Goal: Transaction & Acquisition: Purchase product/service

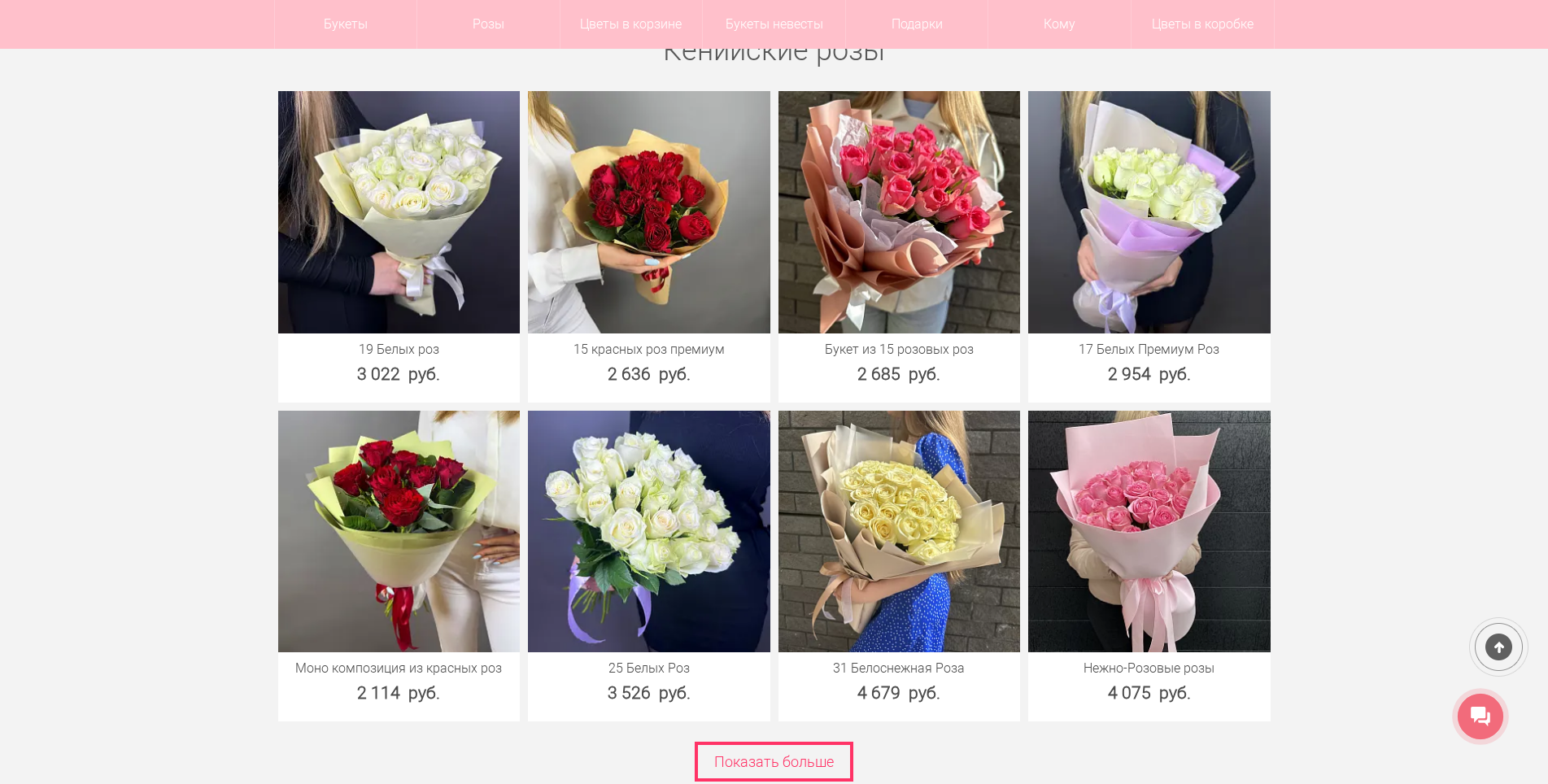
scroll to position [2845, 0]
click at [735, 747] on link "Показать больше" at bounding box center [774, 761] width 159 height 40
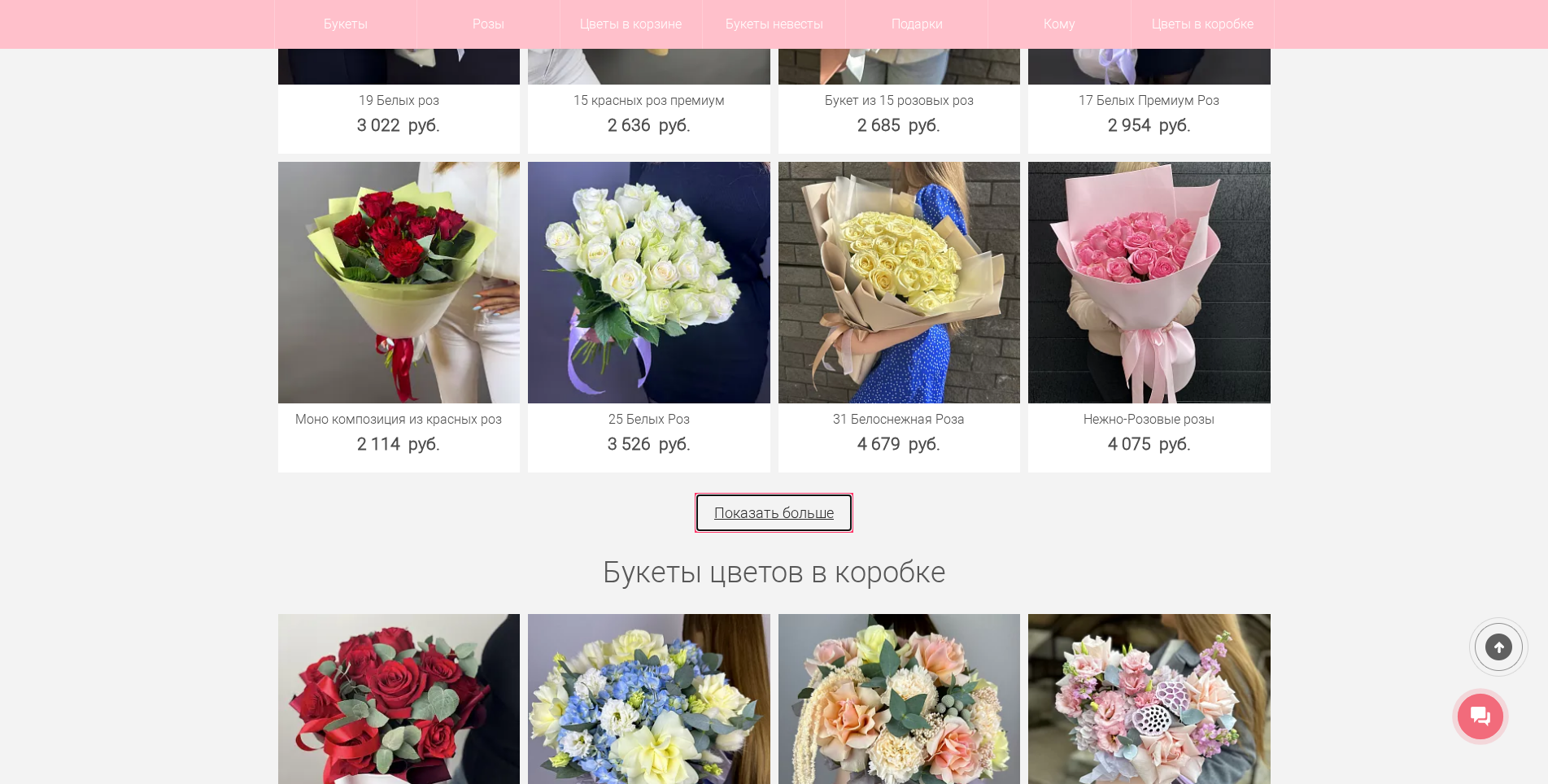
scroll to position [3170, 0]
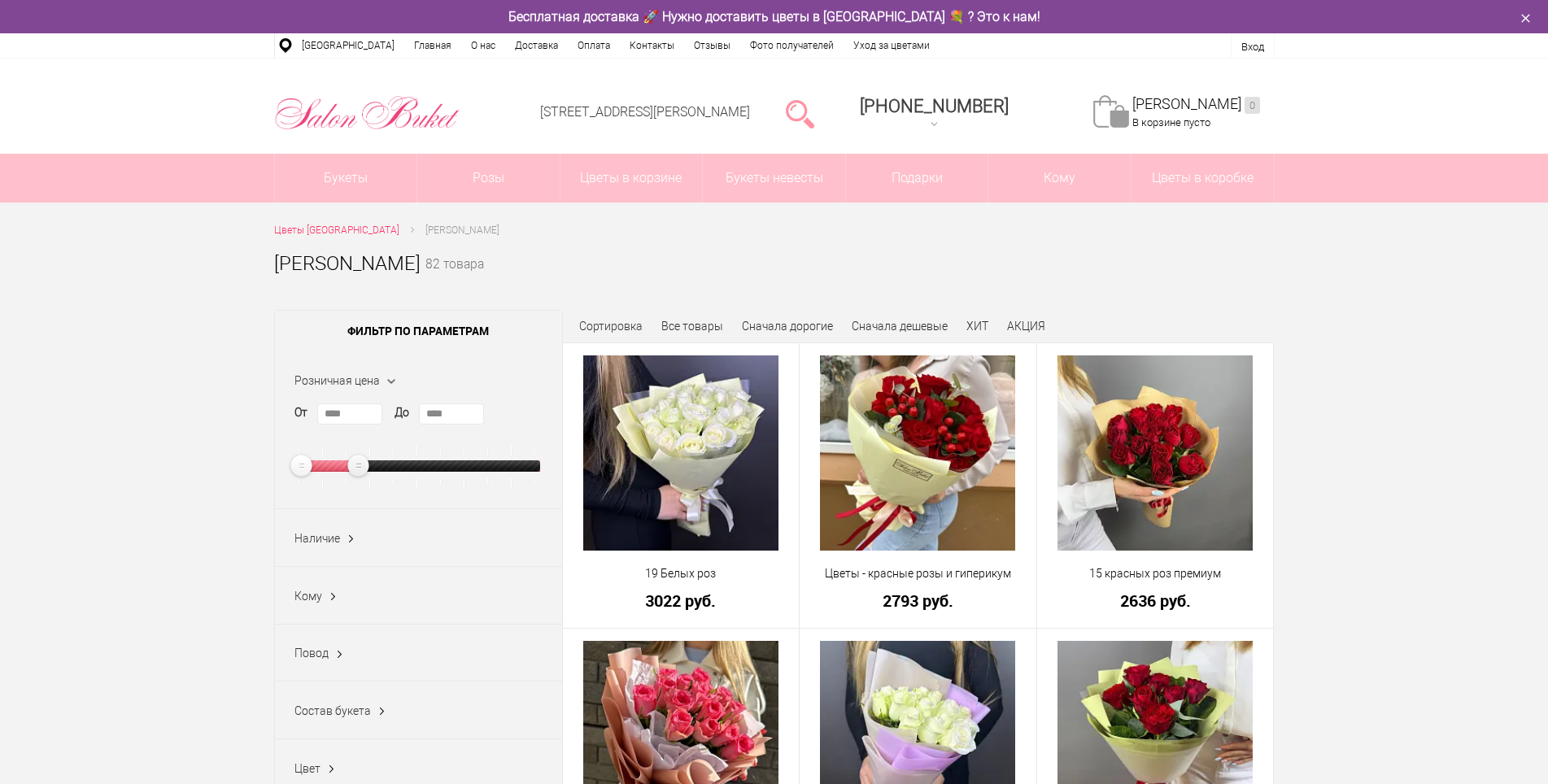
drag, startPoint x: 534, startPoint y: 467, endPoint x: 357, endPoint y: 469, distance: 177.0
click at [357, 469] on ins at bounding box center [359, 466] width 28 height 28
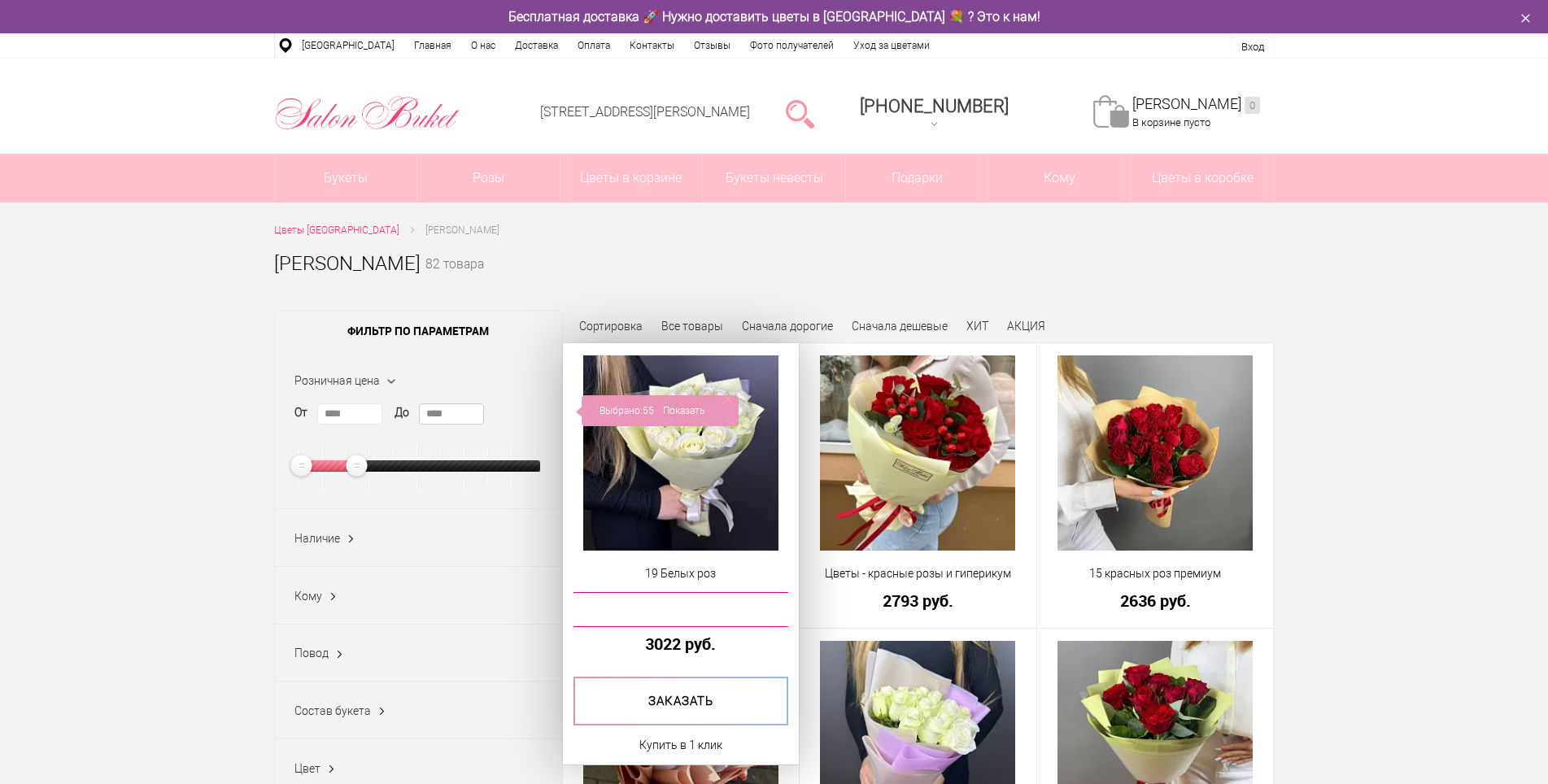
drag, startPoint x: 426, startPoint y: 417, endPoint x: 563, endPoint y: 387, distance: 140.2
click at [517, 403] on div "Розничная цена От **** До ****" at bounding box center [418, 430] width 288 height 158
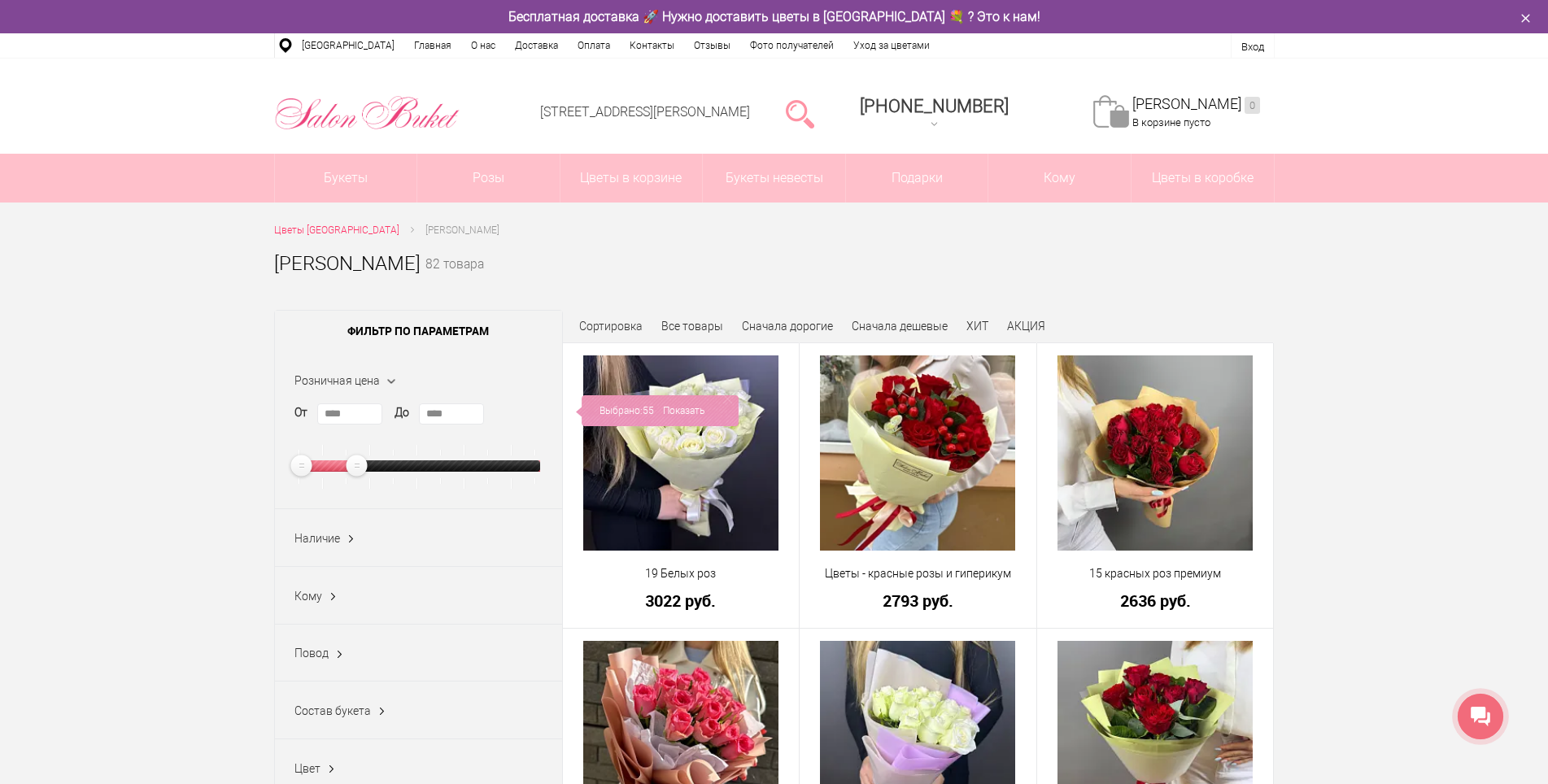
type input "****"
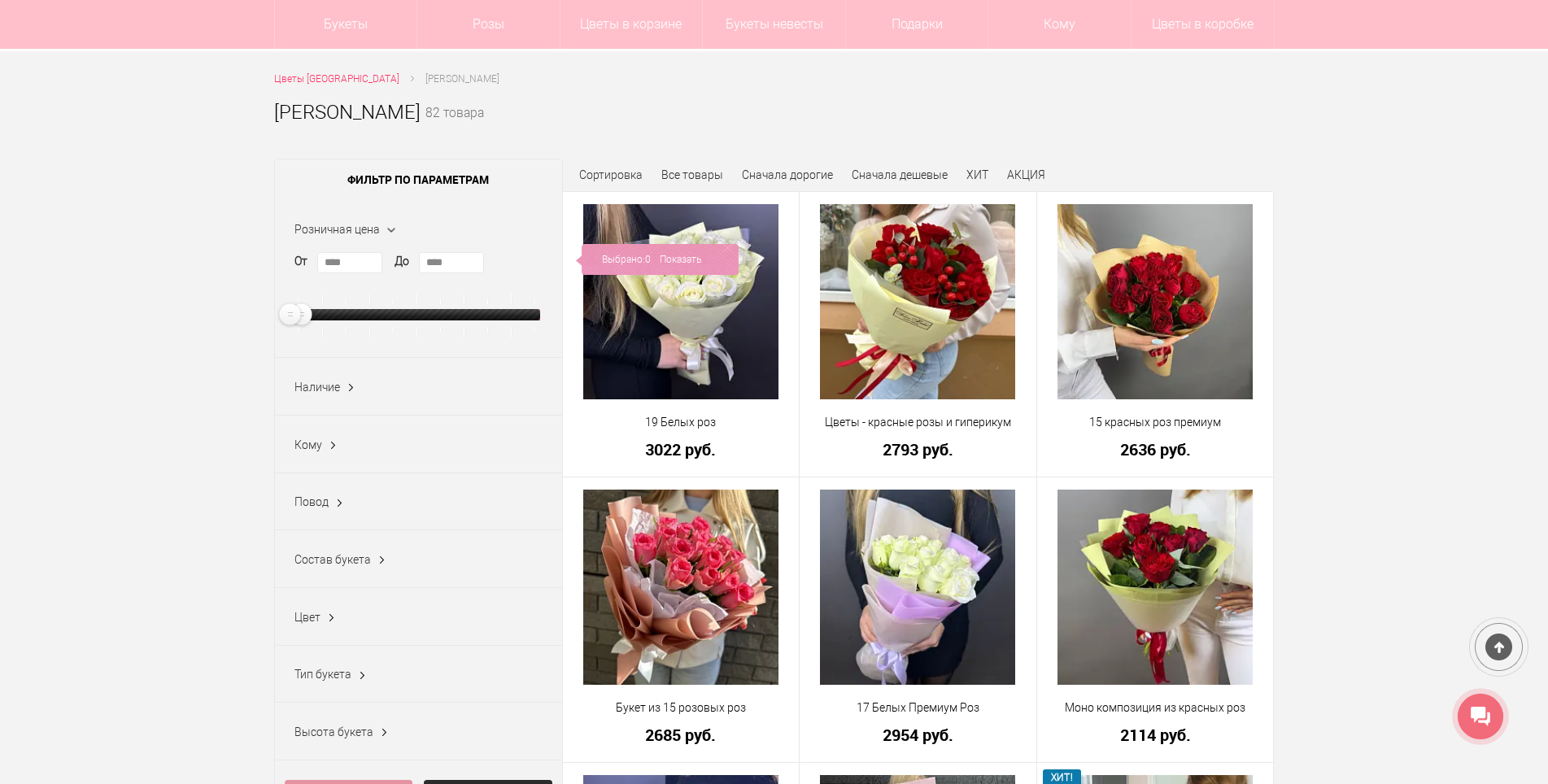
scroll to position [406, 0]
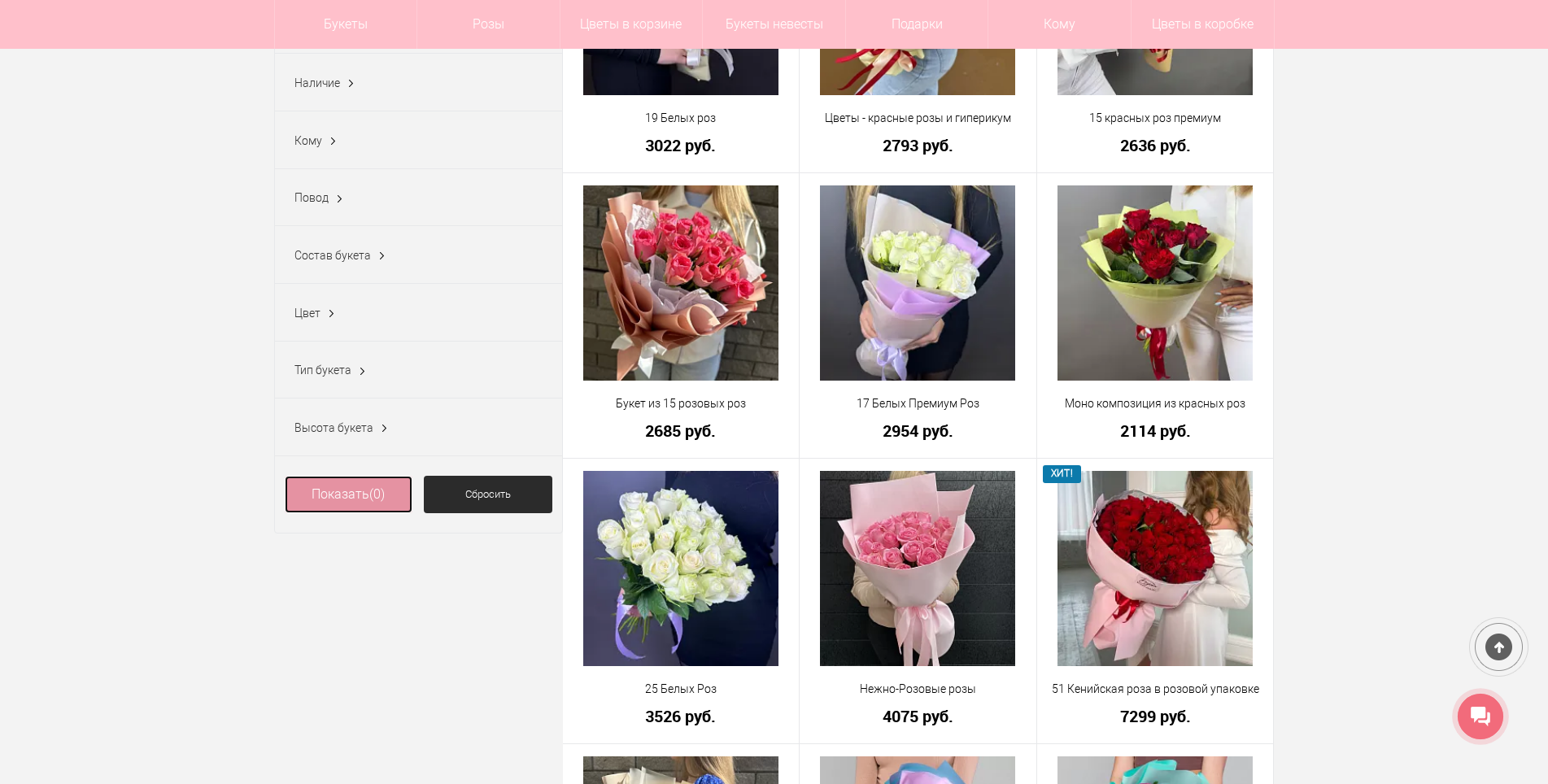
click at [325, 498] on link "Показать (0)" at bounding box center [349, 494] width 129 height 37
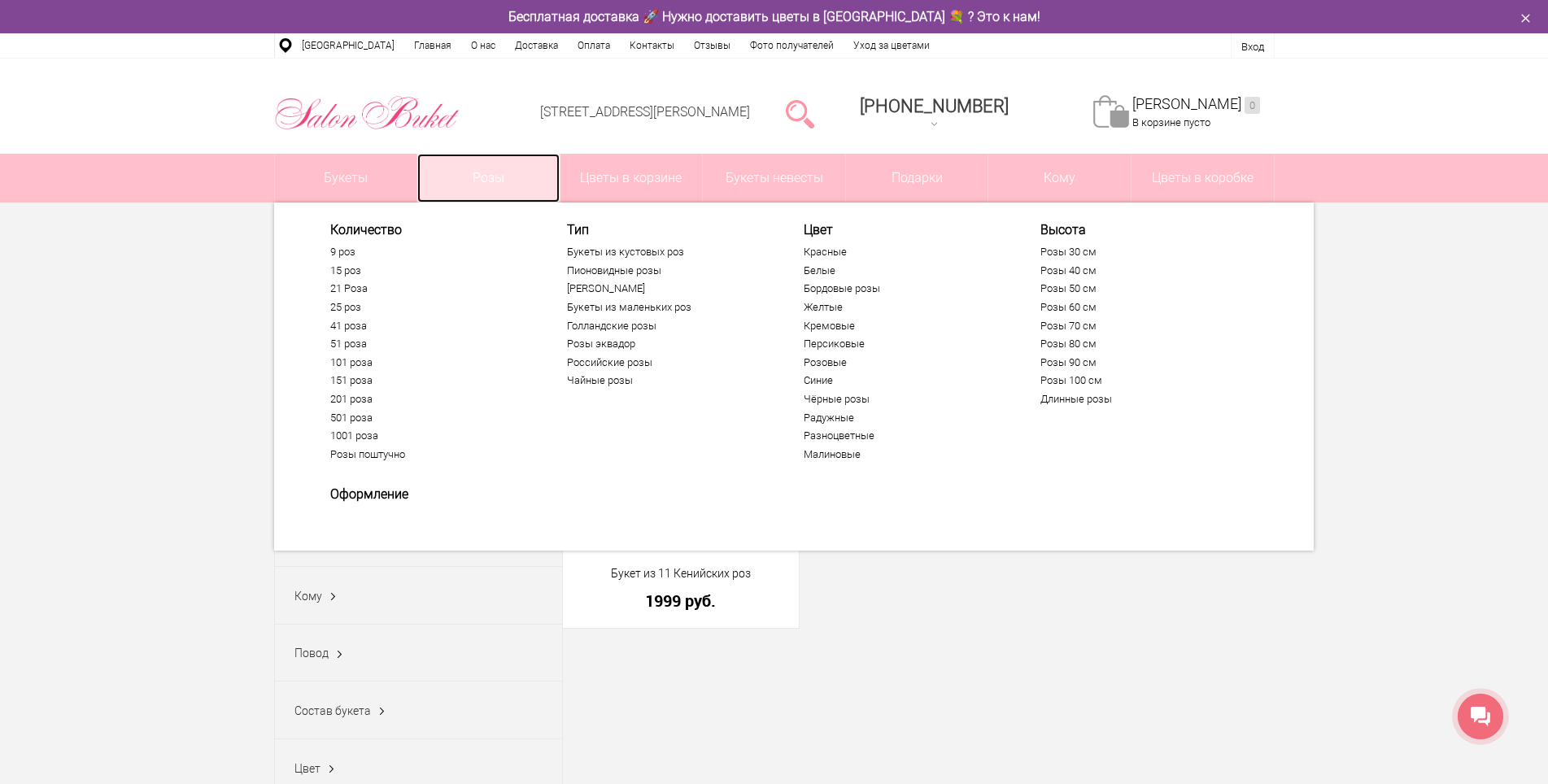
click at [478, 177] on link "Розы" at bounding box center [488, 178] width 142 height 49
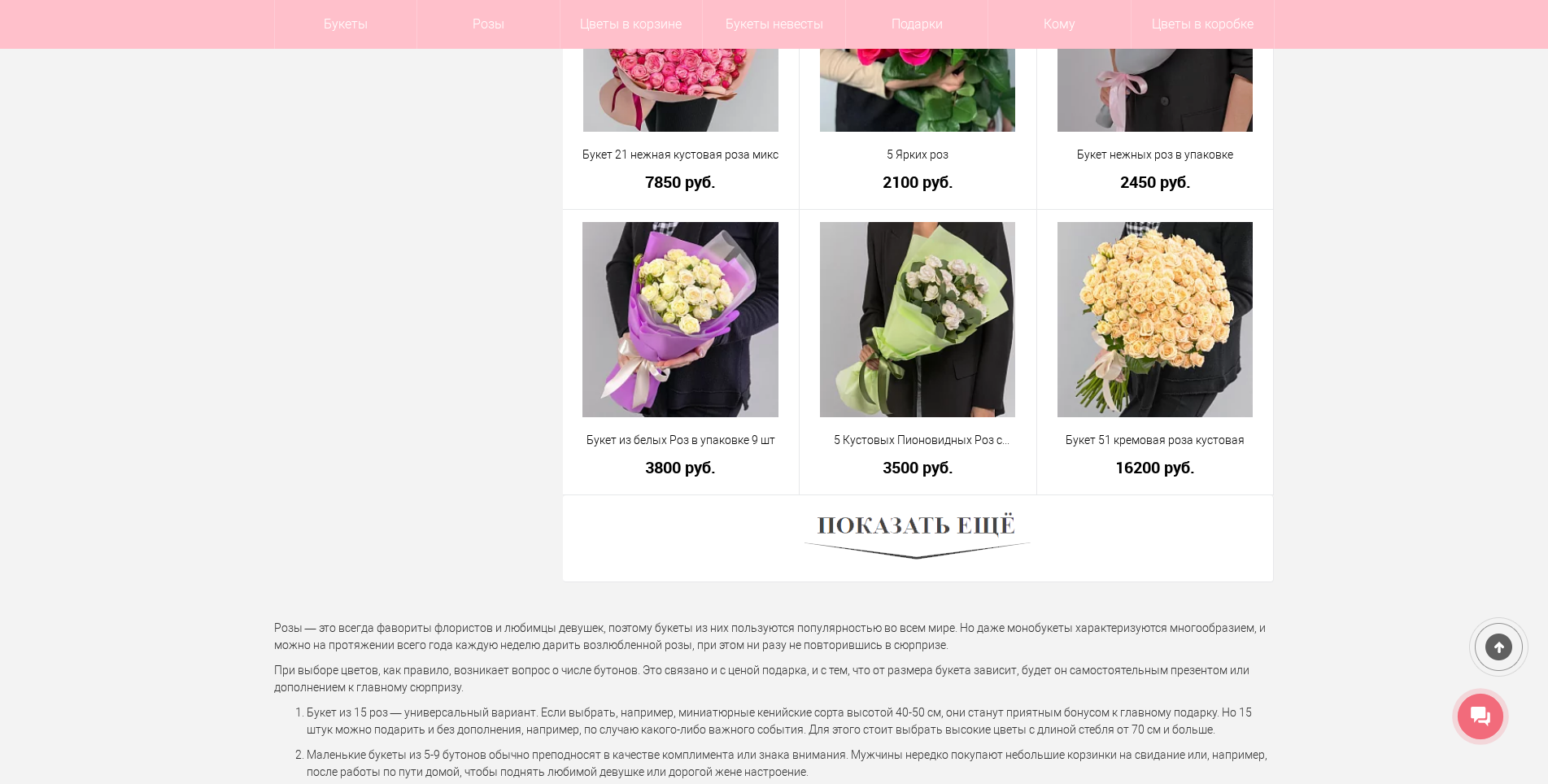
scroll to position [4390, 0]
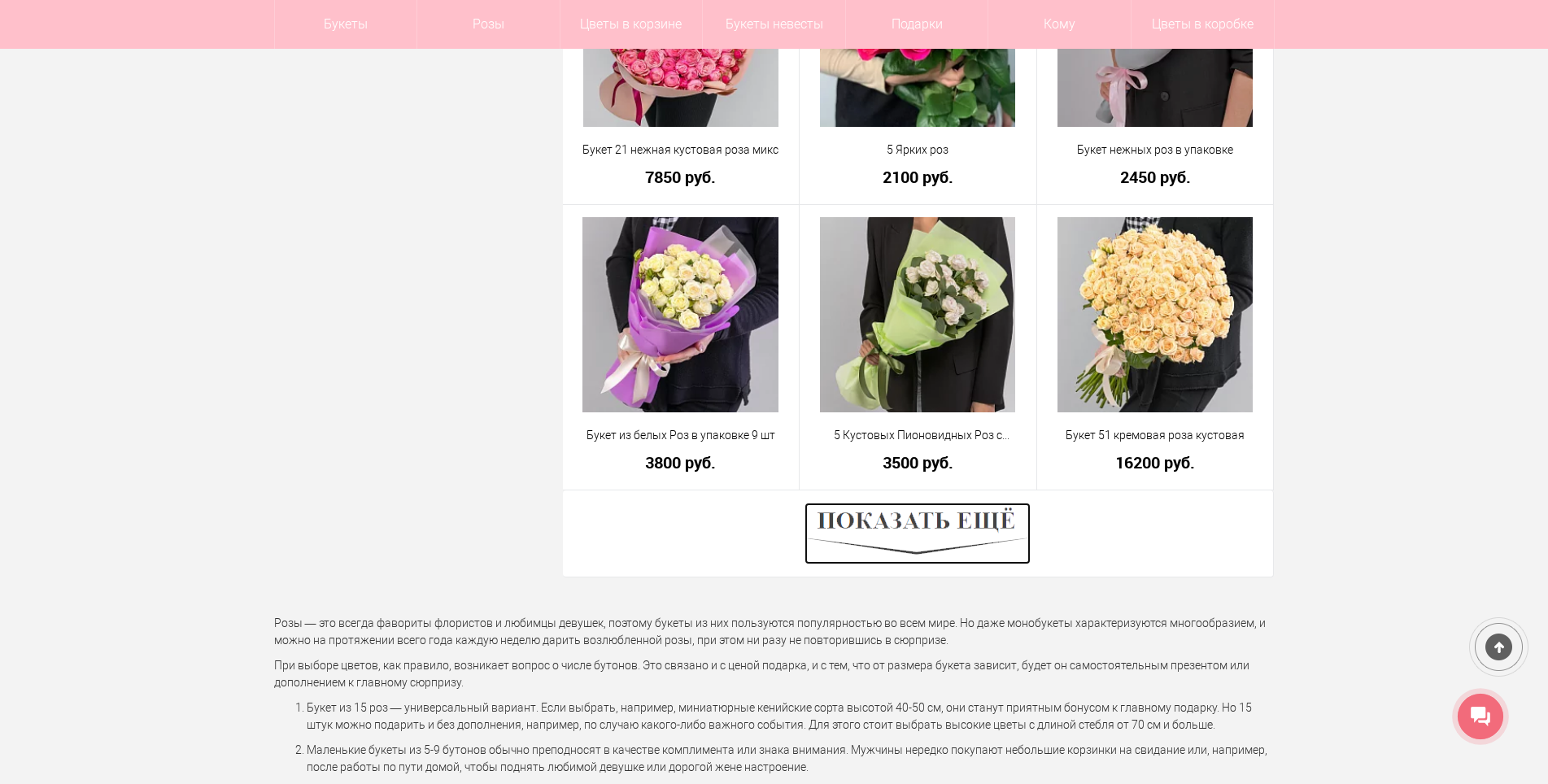
click at [929, 529] on img at bounding box center [917, 533] width 226 height 62
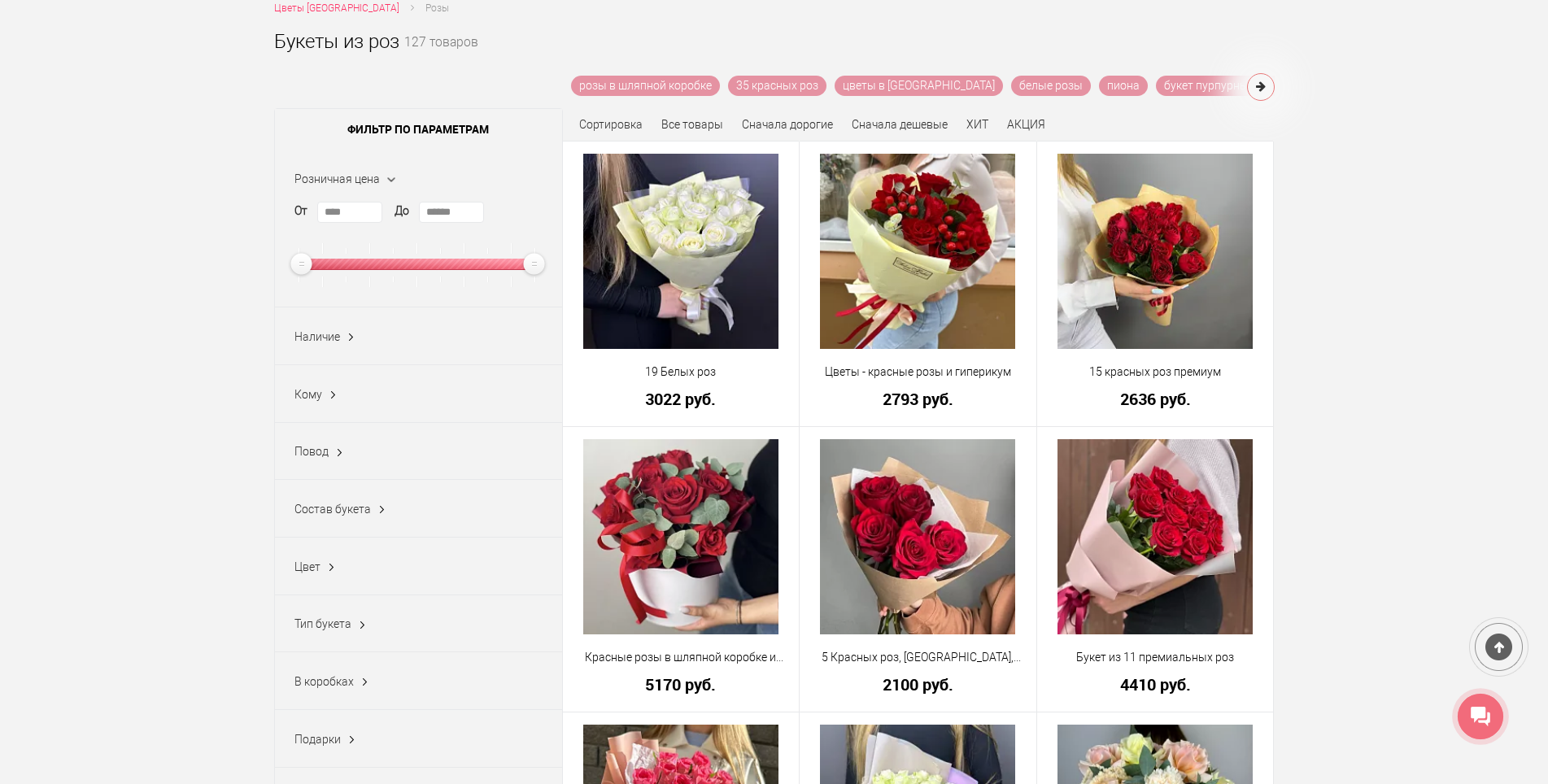
scroll to position [82, 0]
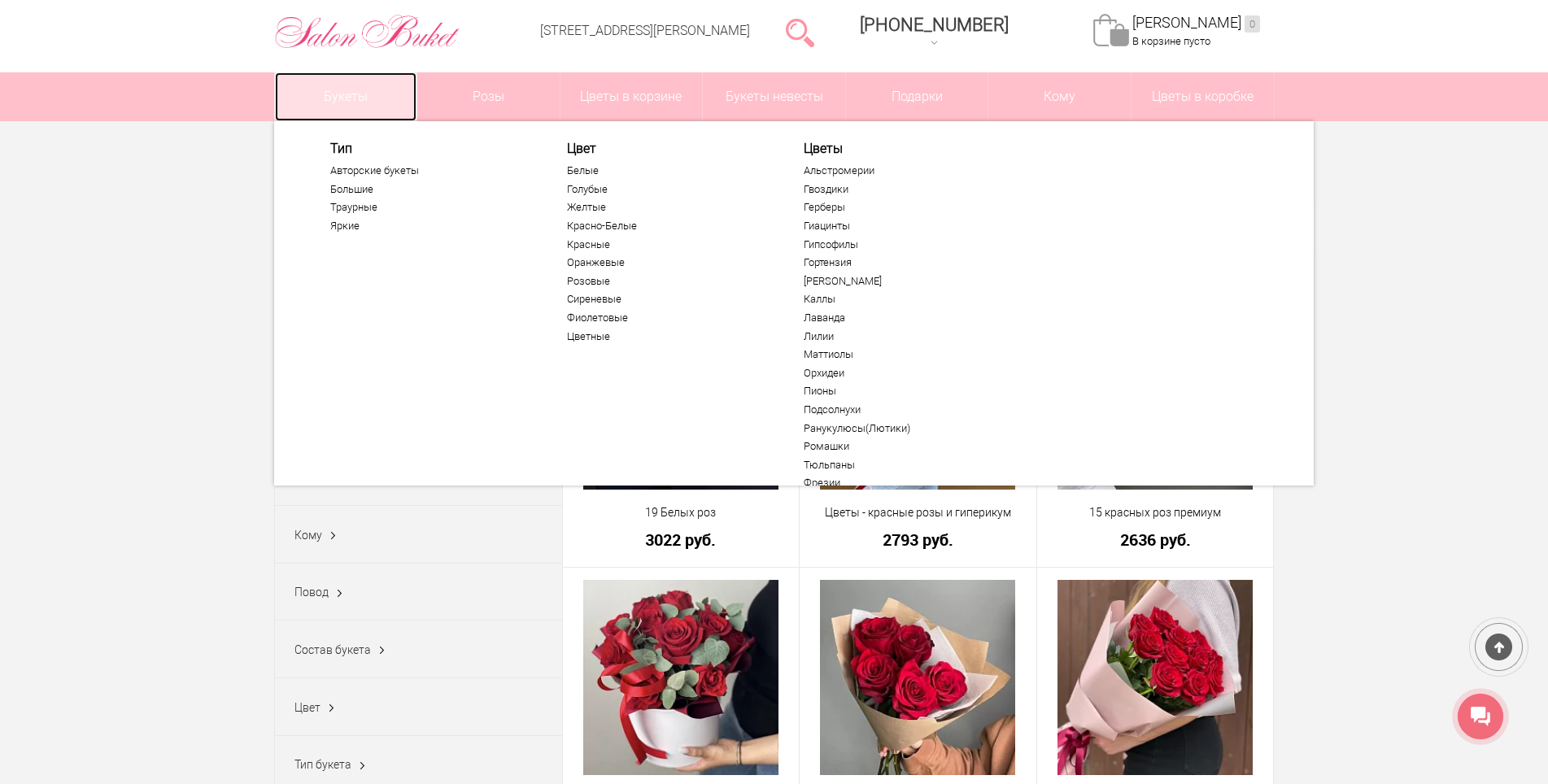
click at [365, 100] on link "Букеты" at bounding box center [346, 96] width 142 height 49
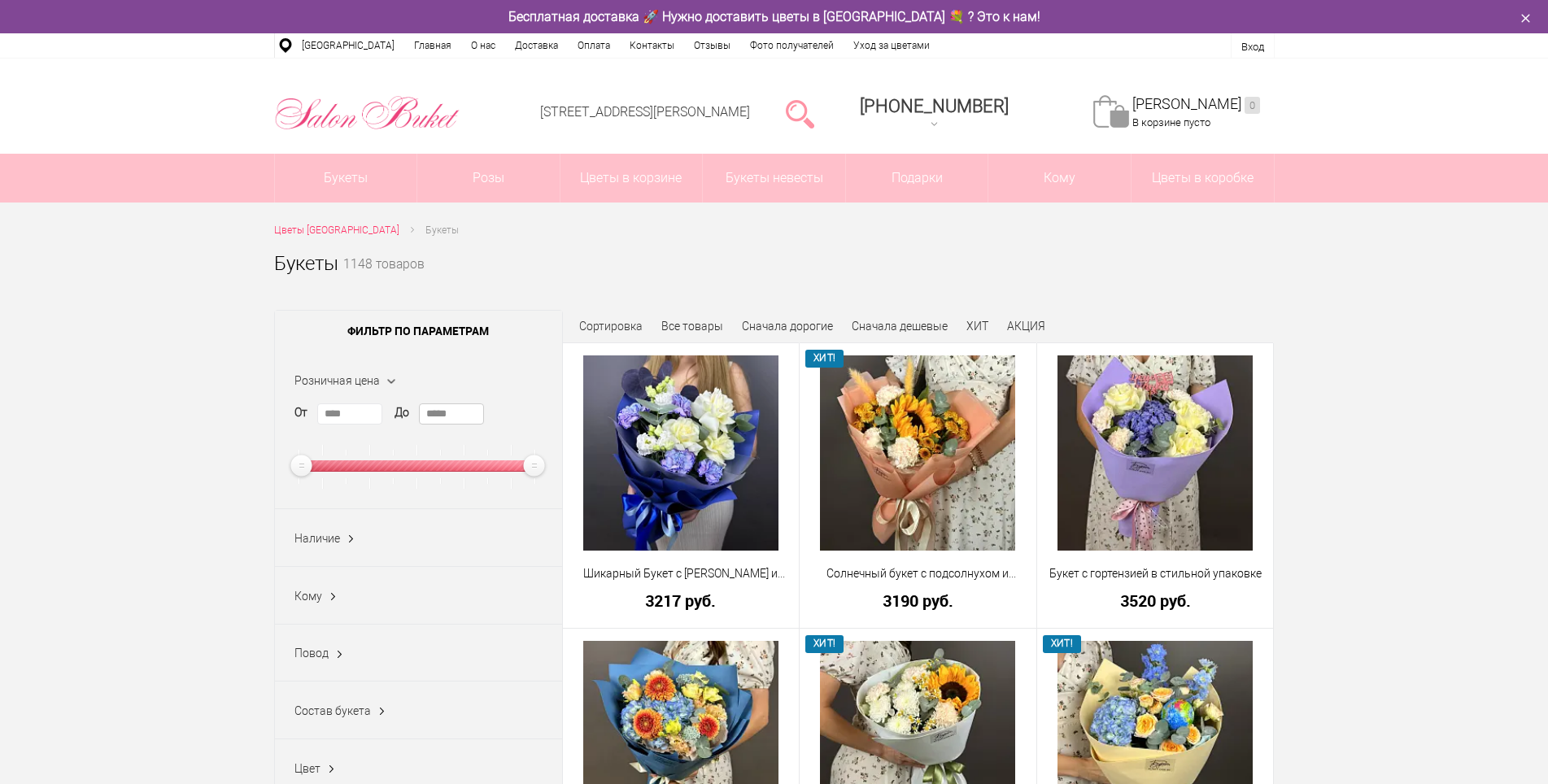
click at [435, 414] on input "*****" at bounding box center [451, 413] width 65 height 21
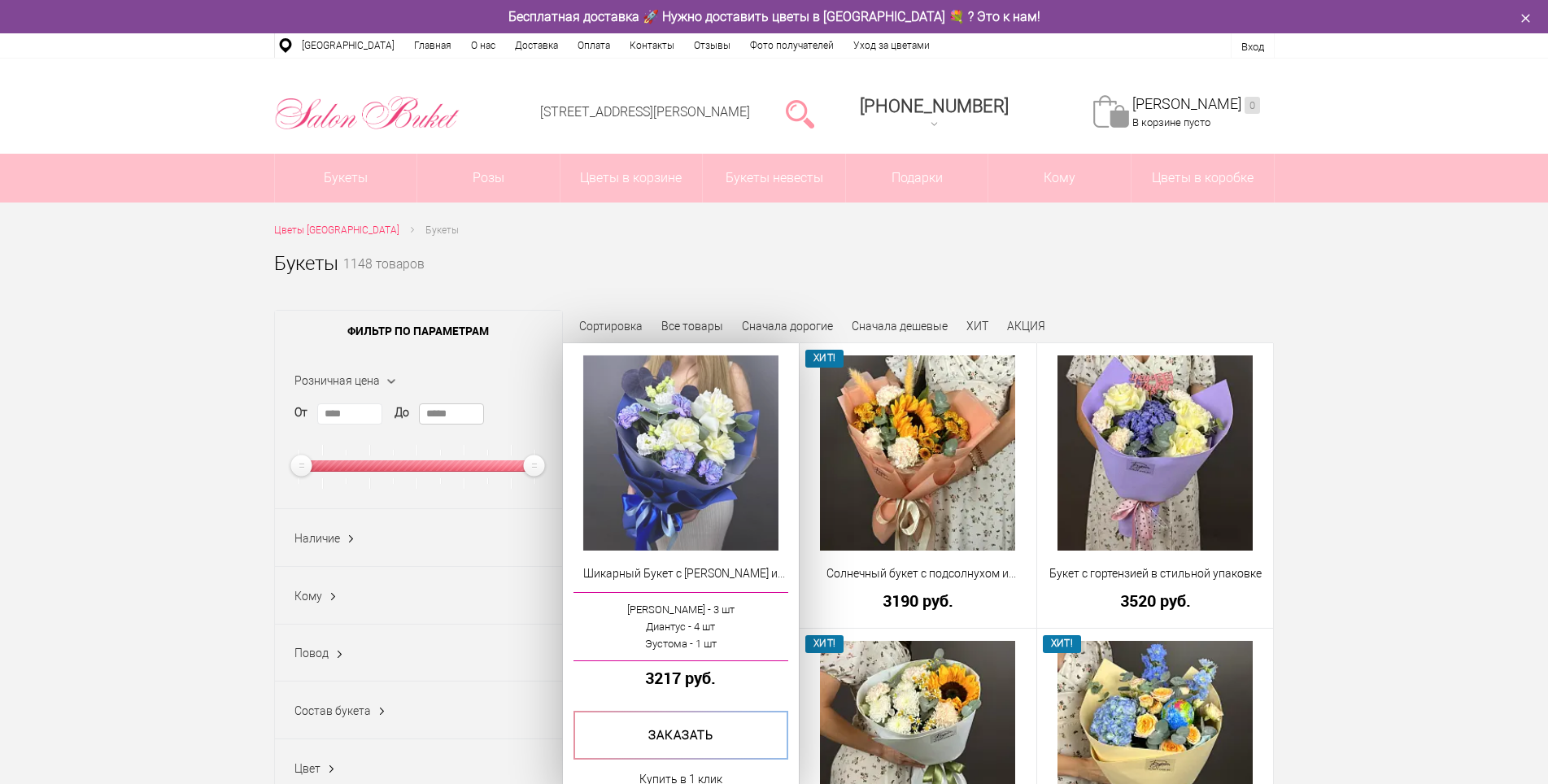
drag, startPoint x: 427, startPoint y: 413, endPoint x: 579, endPoint y: 400, distance: 152.6
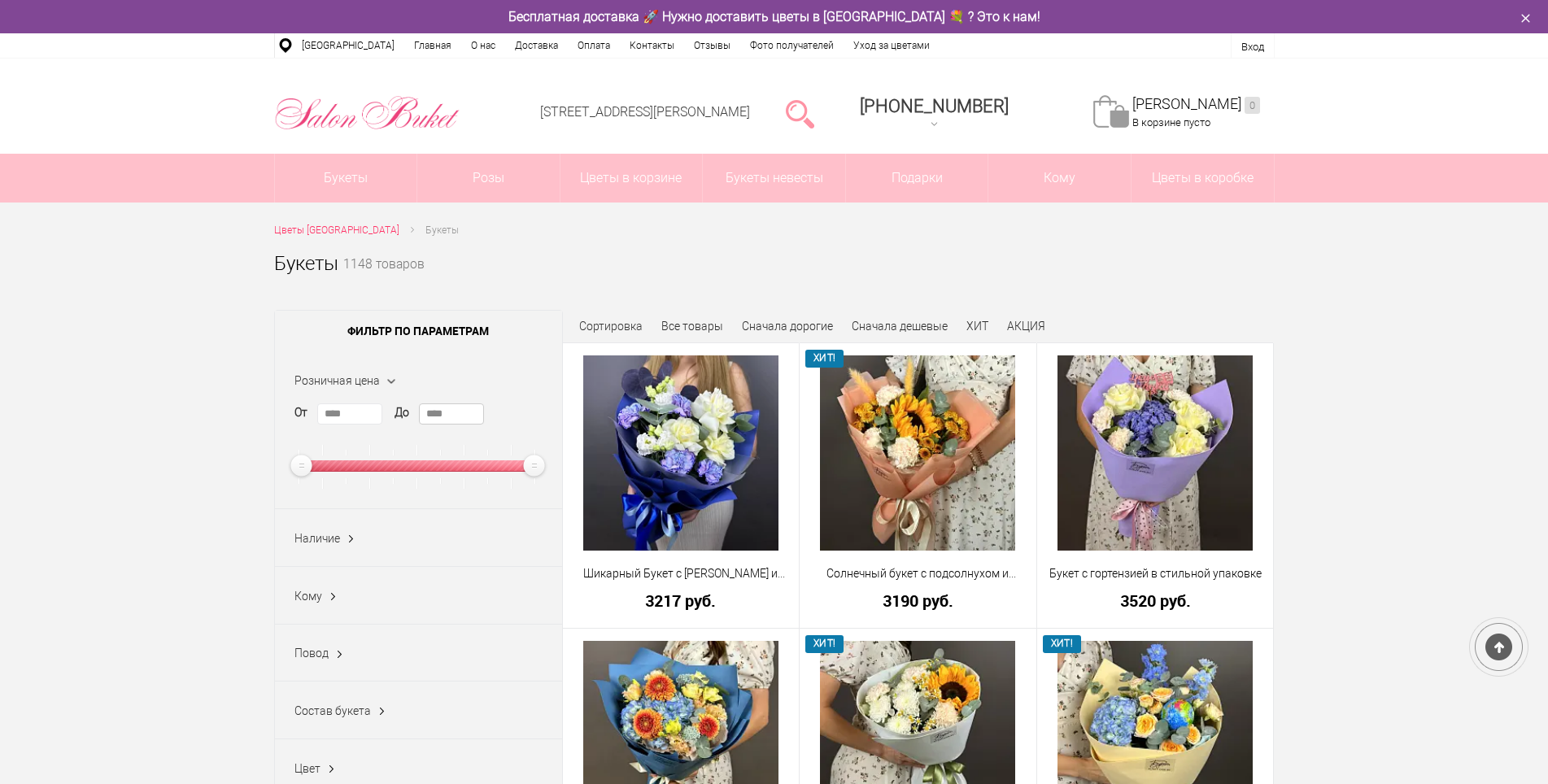
scroll to position [406, 0]
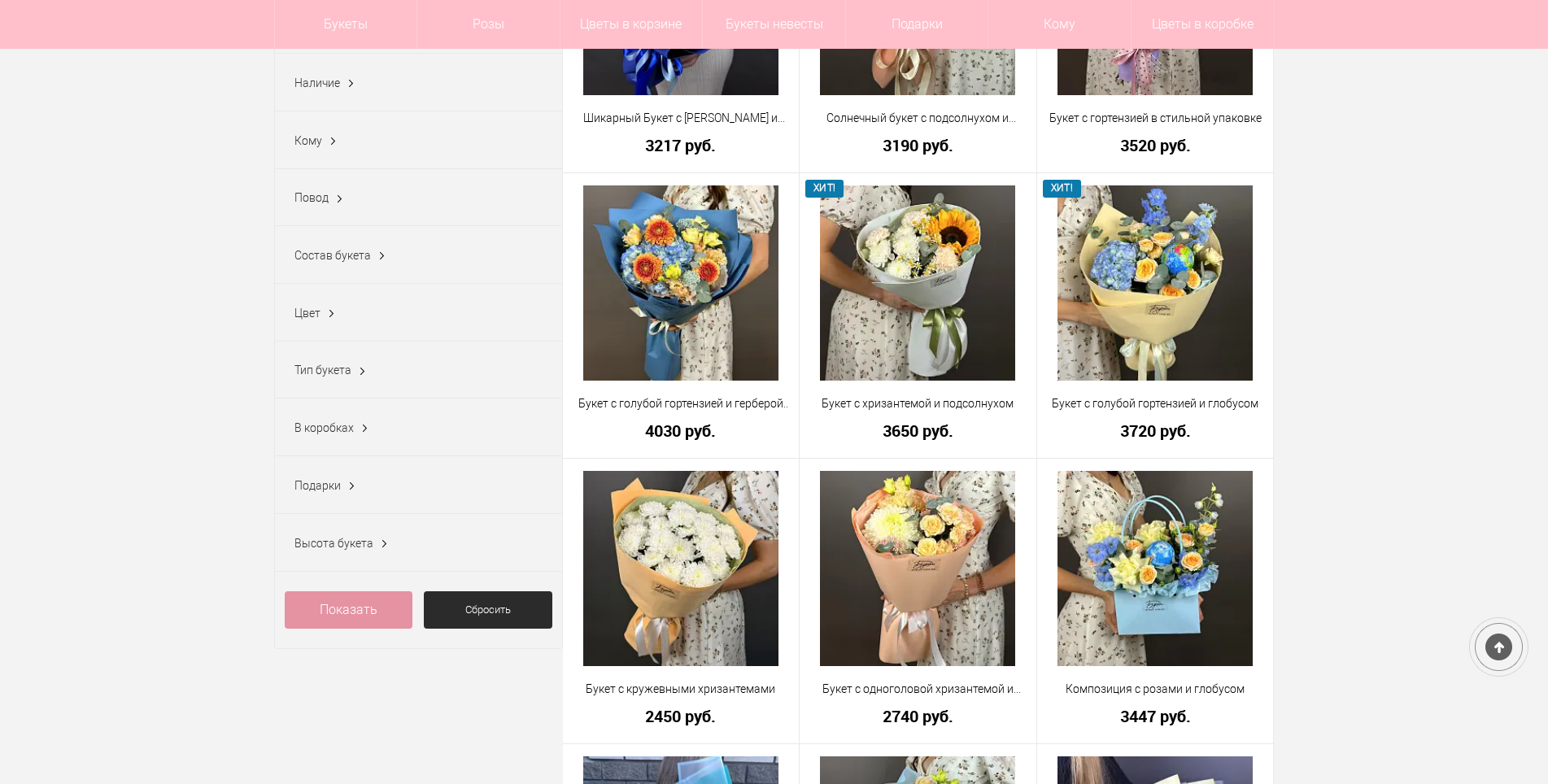
type input "****"
click at [371, 625] on link "Показать" at bounding box center [349, 609] width 129 height 37
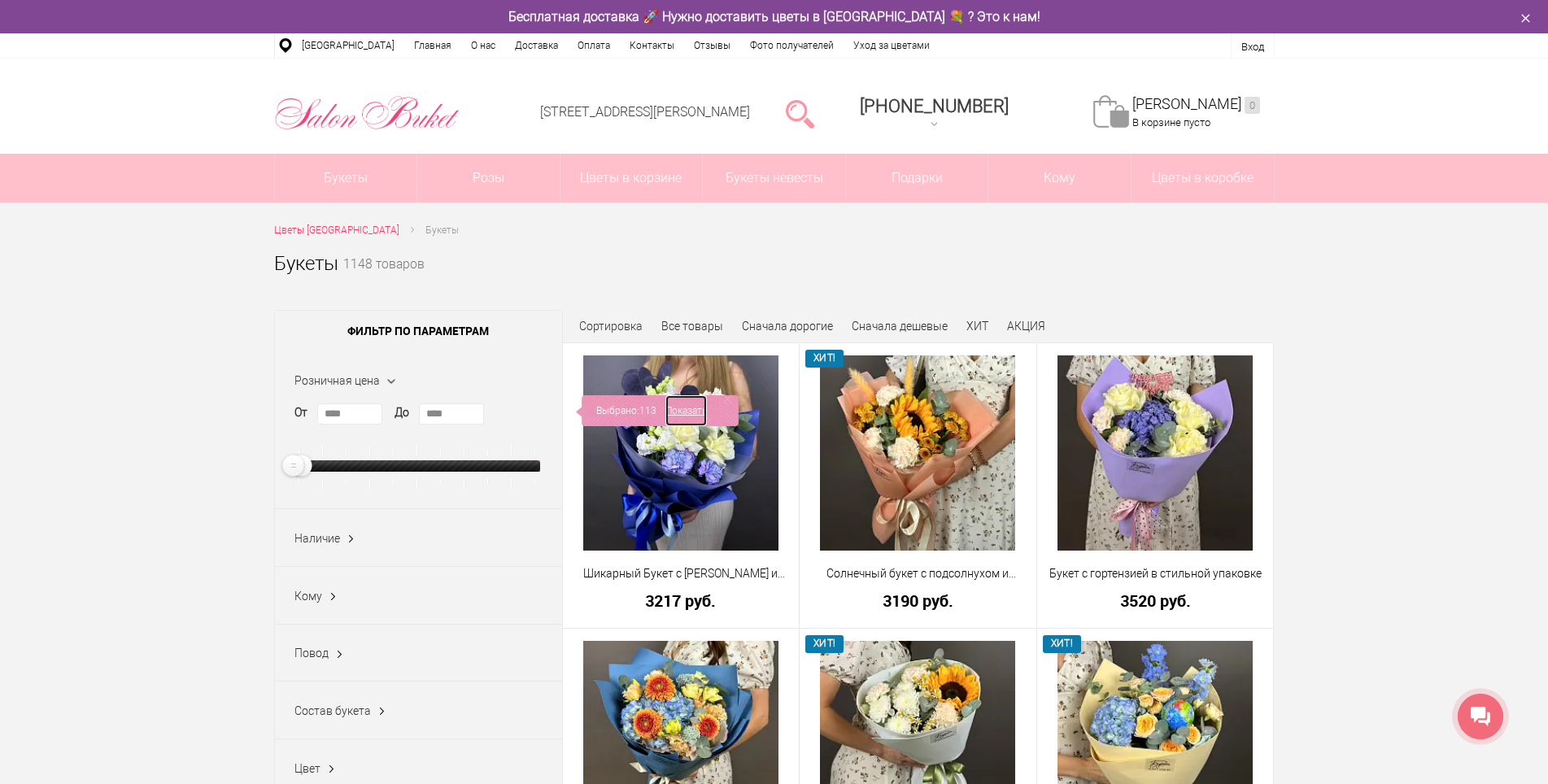
click at [671, 405] on link "Показать" at bounding box center [686, 411] width 42 height 31
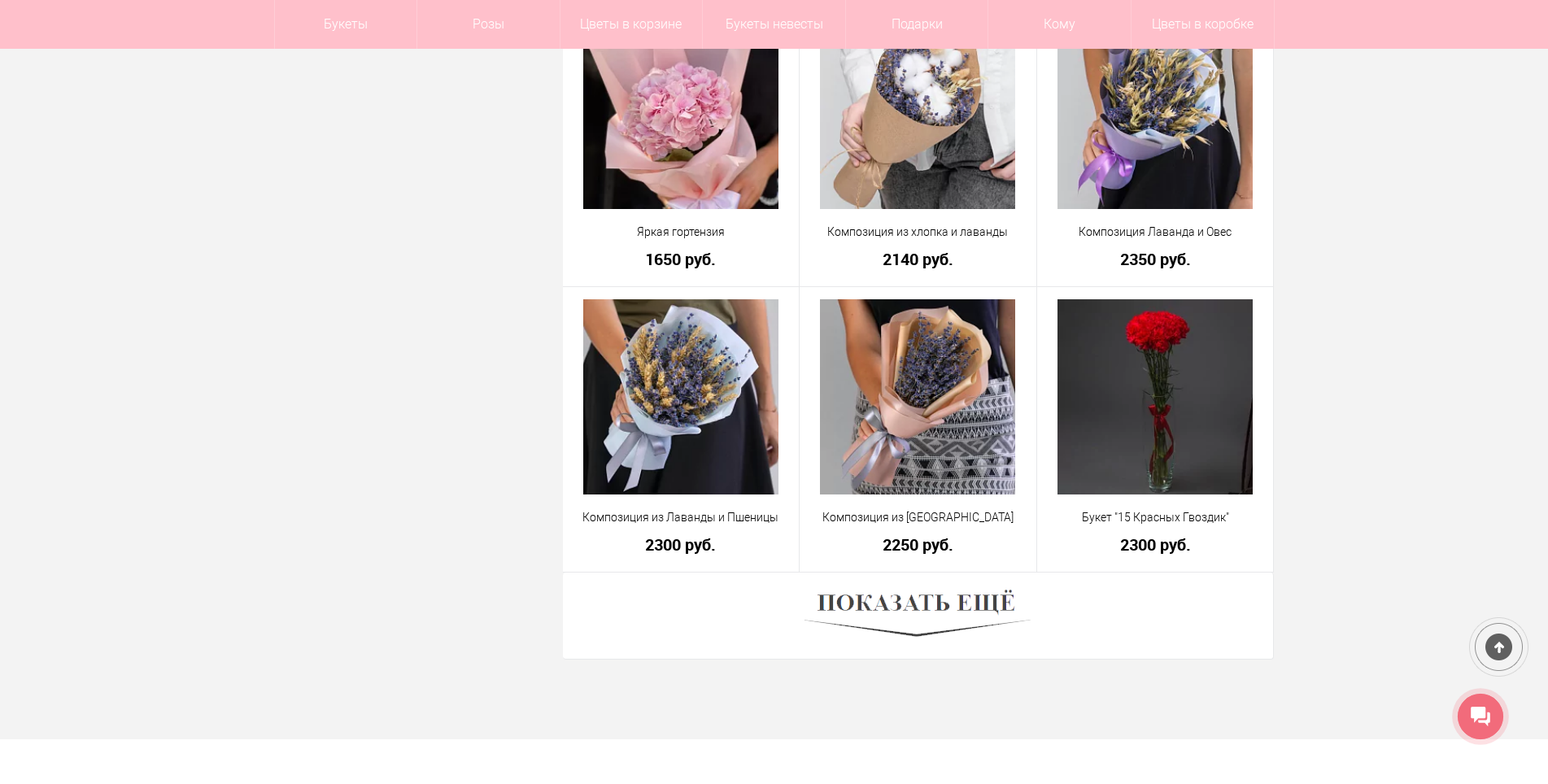
scroll to position [4390, 0]
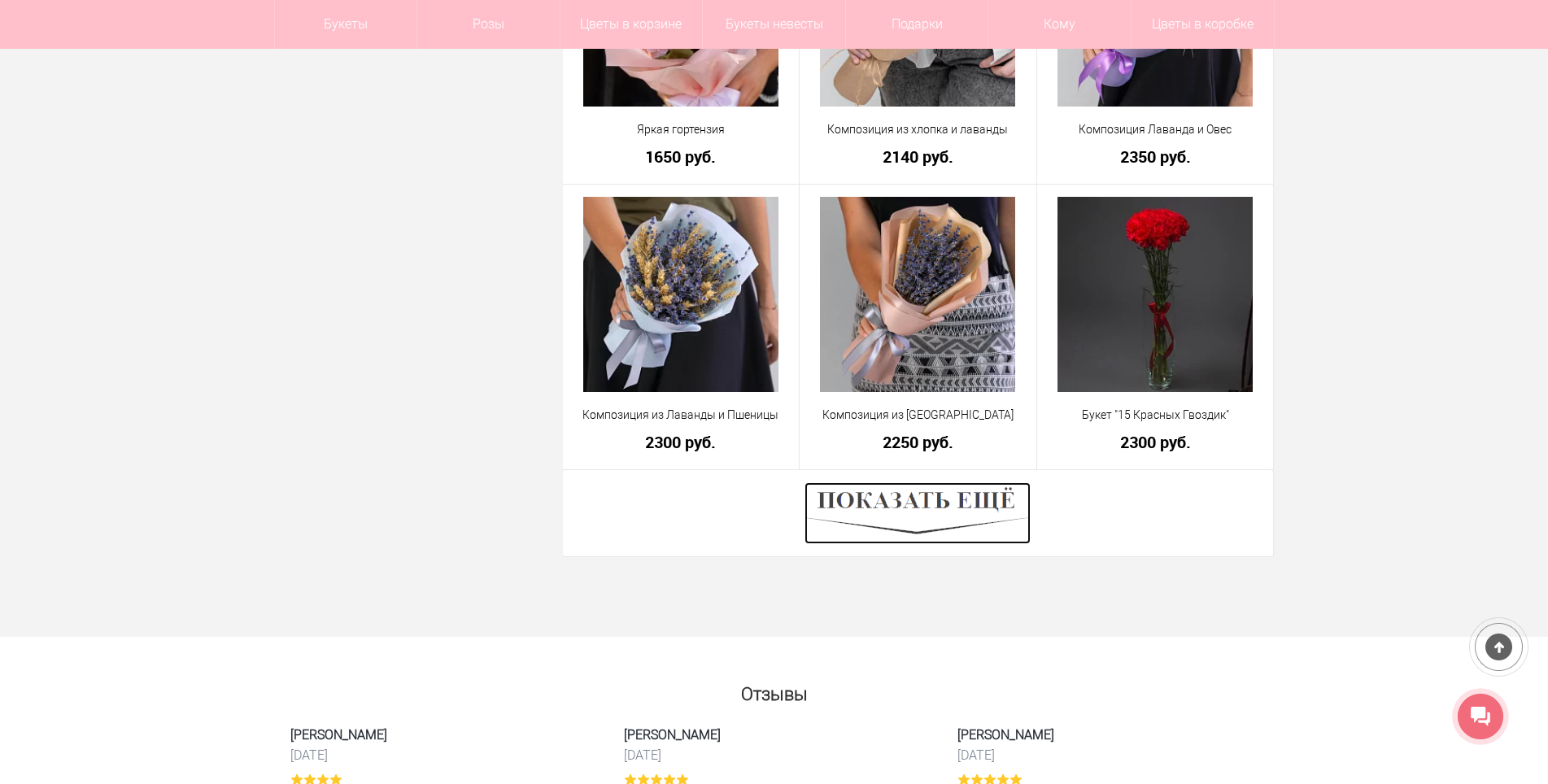
click at [917, 517] on img at bounding box center [917, 512] width 226 height 62
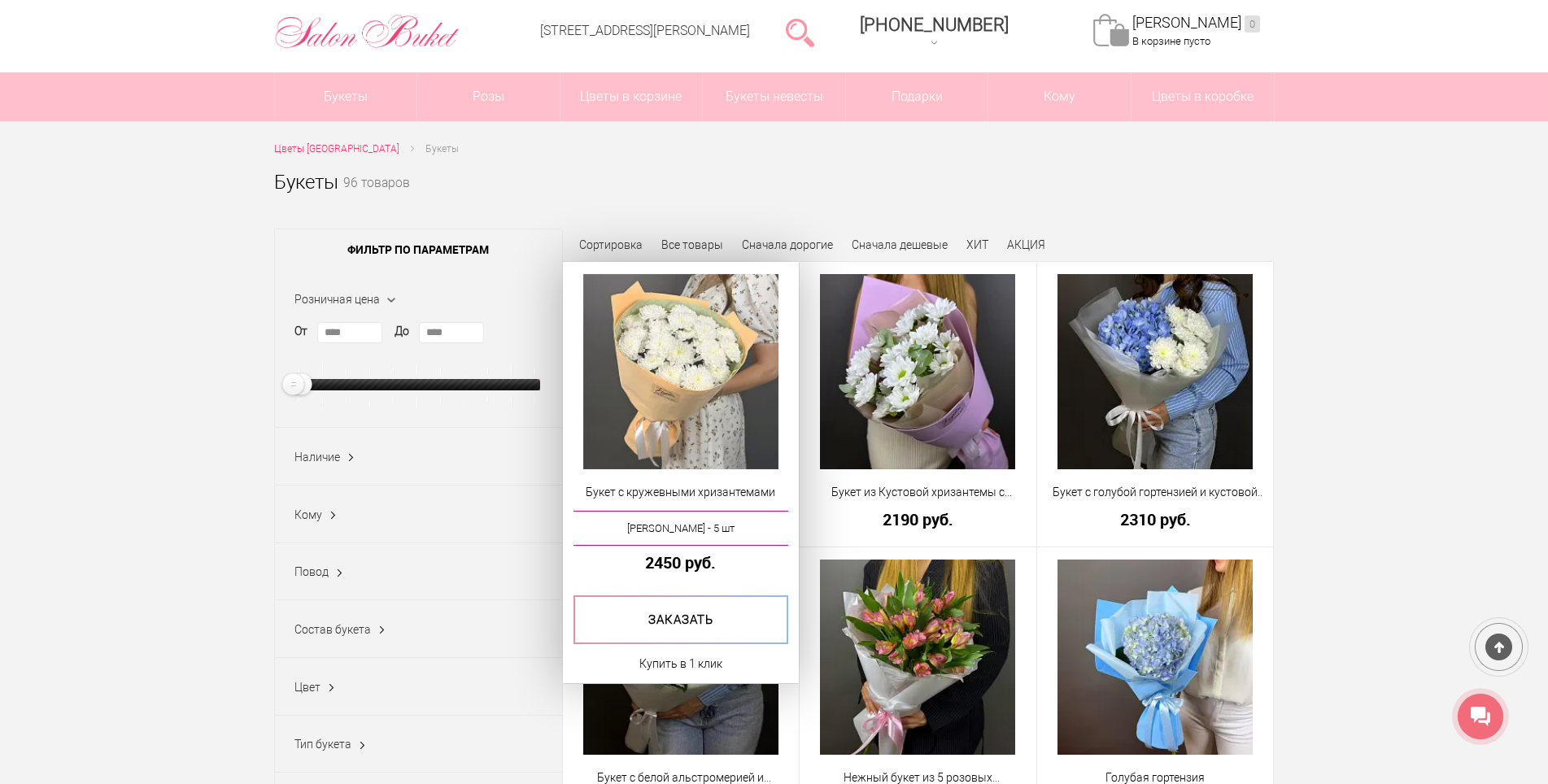
scroll to position [326, 0]
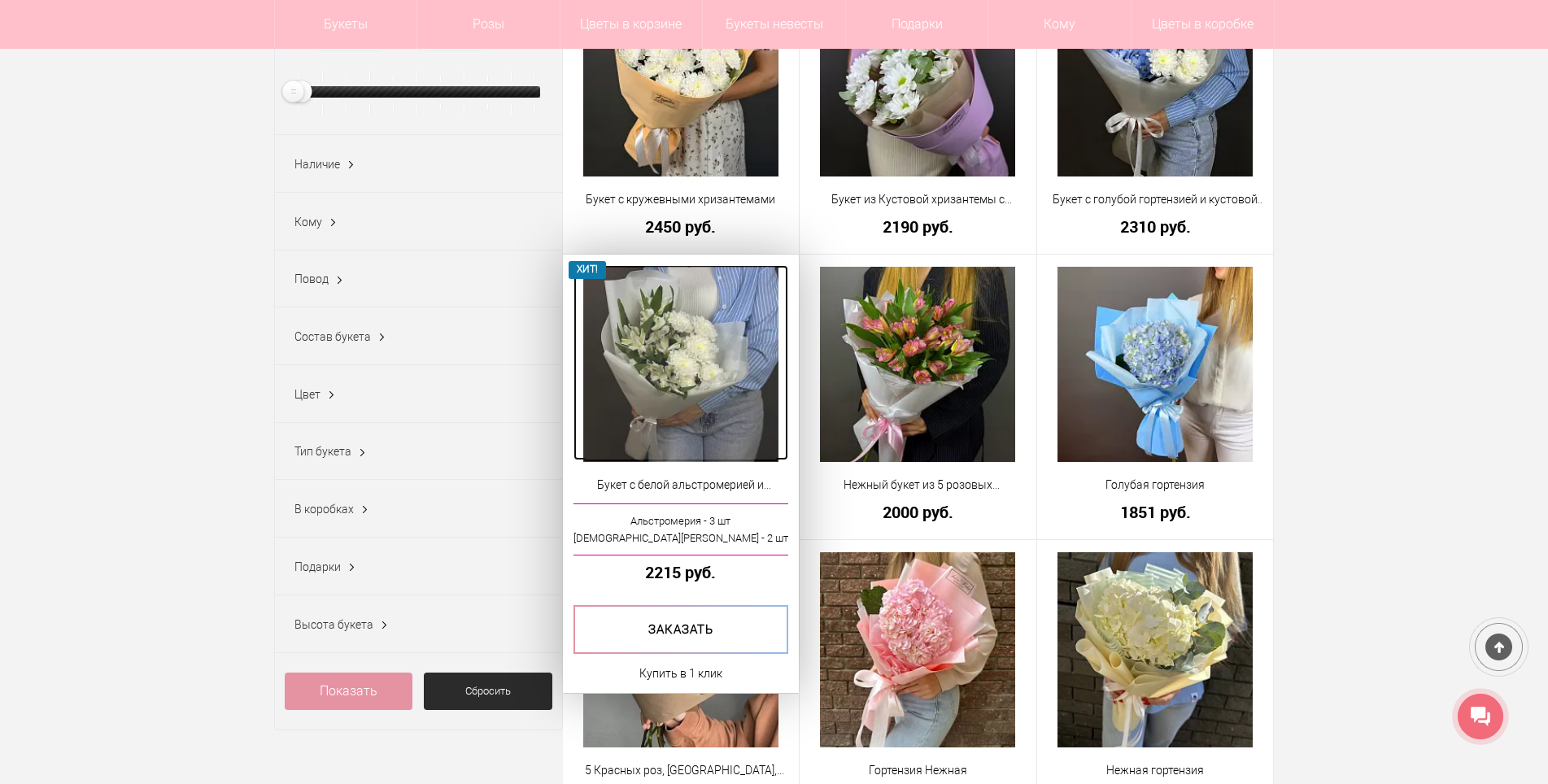
click at [671, 362] on img at bounding box center [680, 364] width 195 height 195
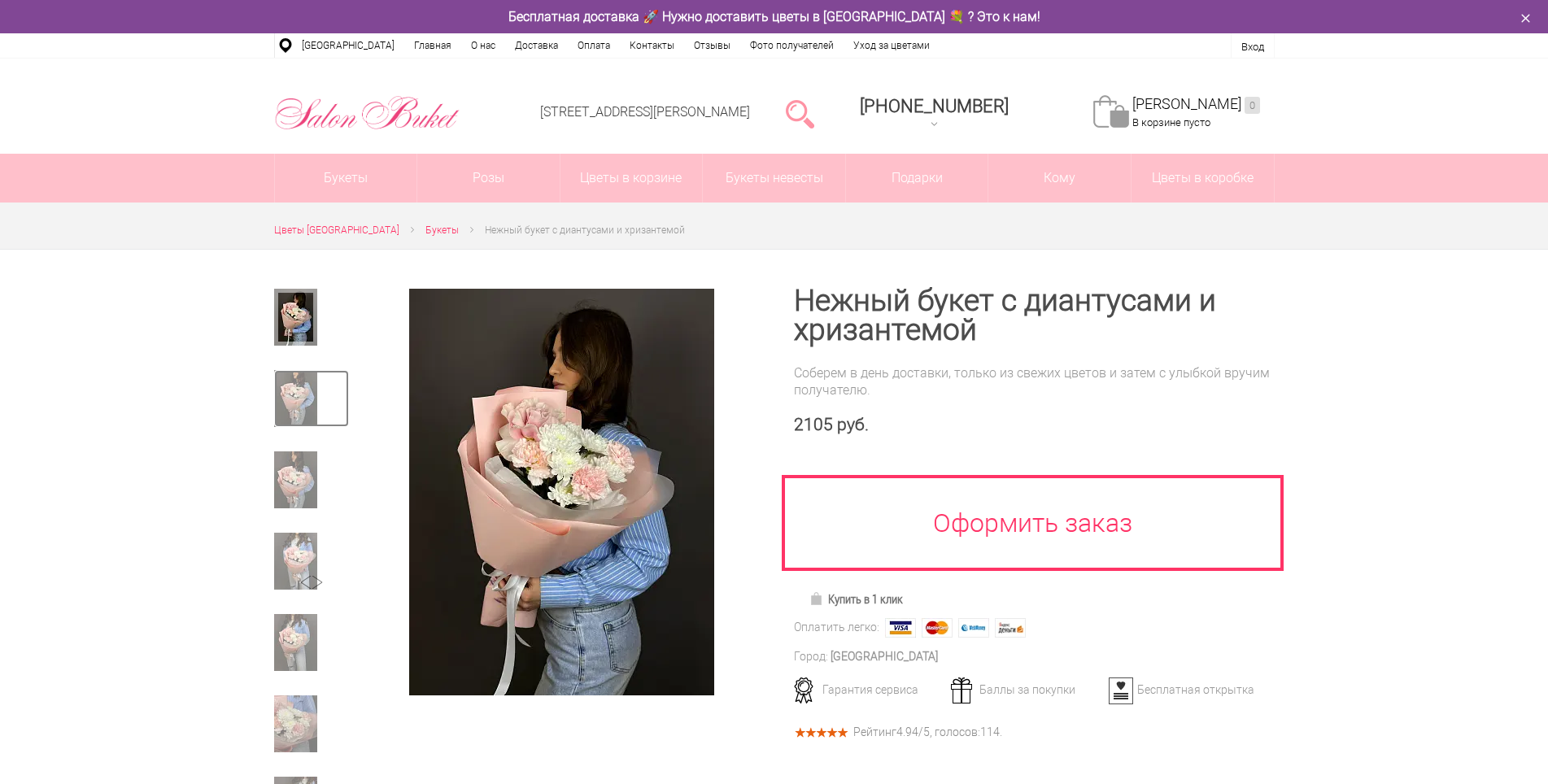
click at [291, 408] on img at bounding box center [296, 399] width 43 height 57
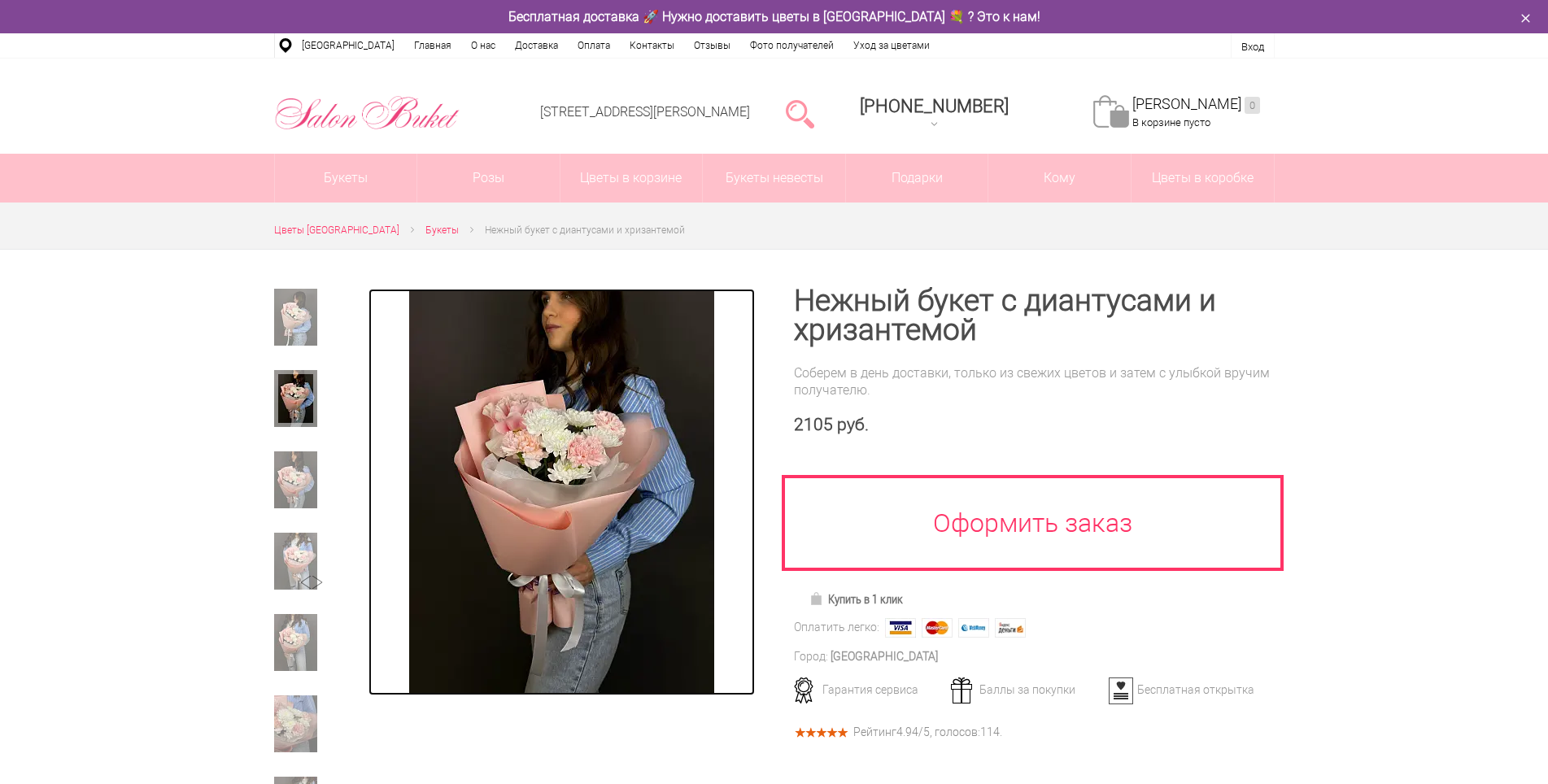
click at [577, 452] on img at bounding box center [561, 491] width 305 height 406
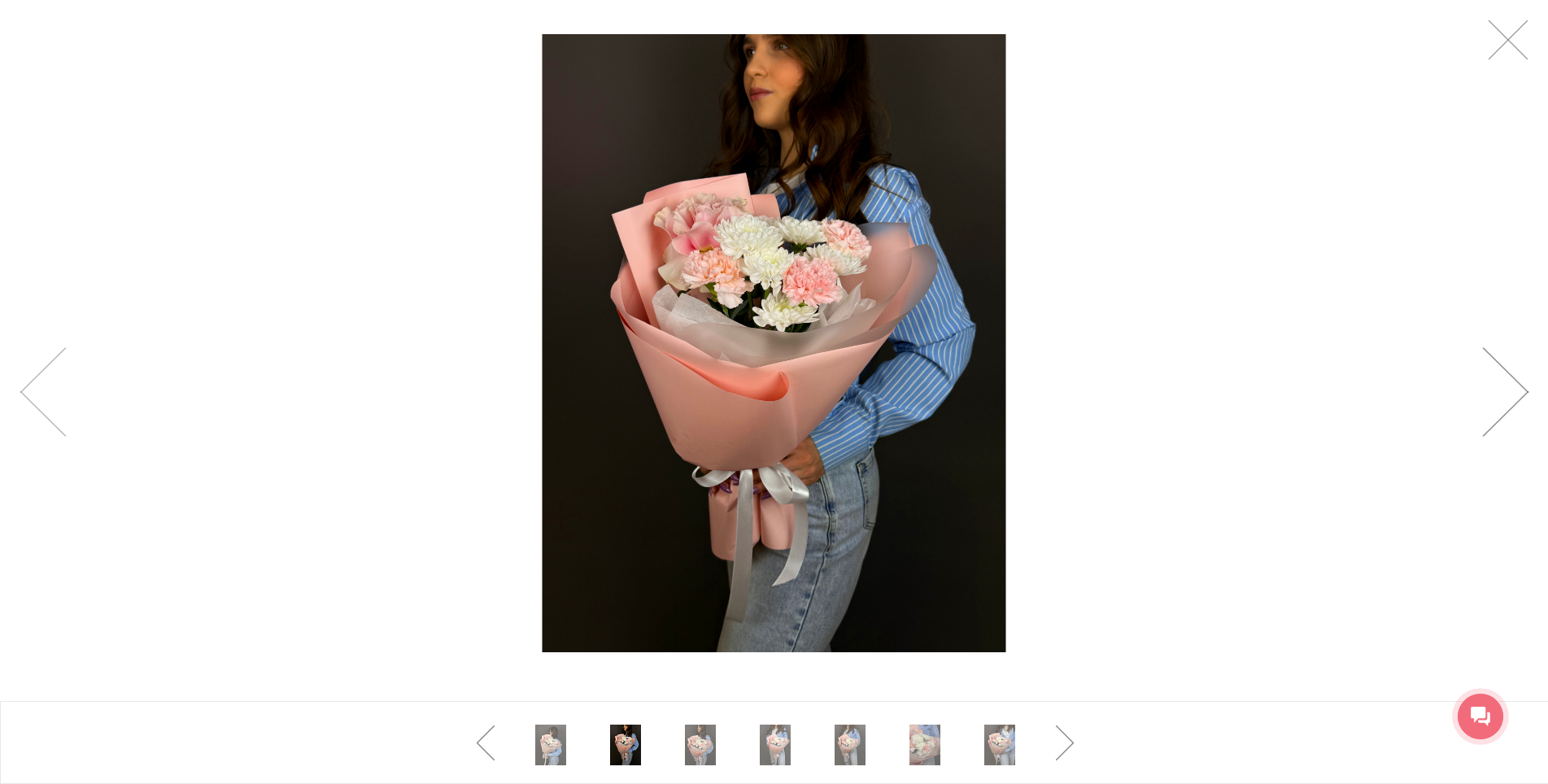
click at [1518, 398] on link at bounding box center [1505, 392] width 46 height 89
click at [1509, 44] on link at bounding box center [1507, 39] width 41 height 41
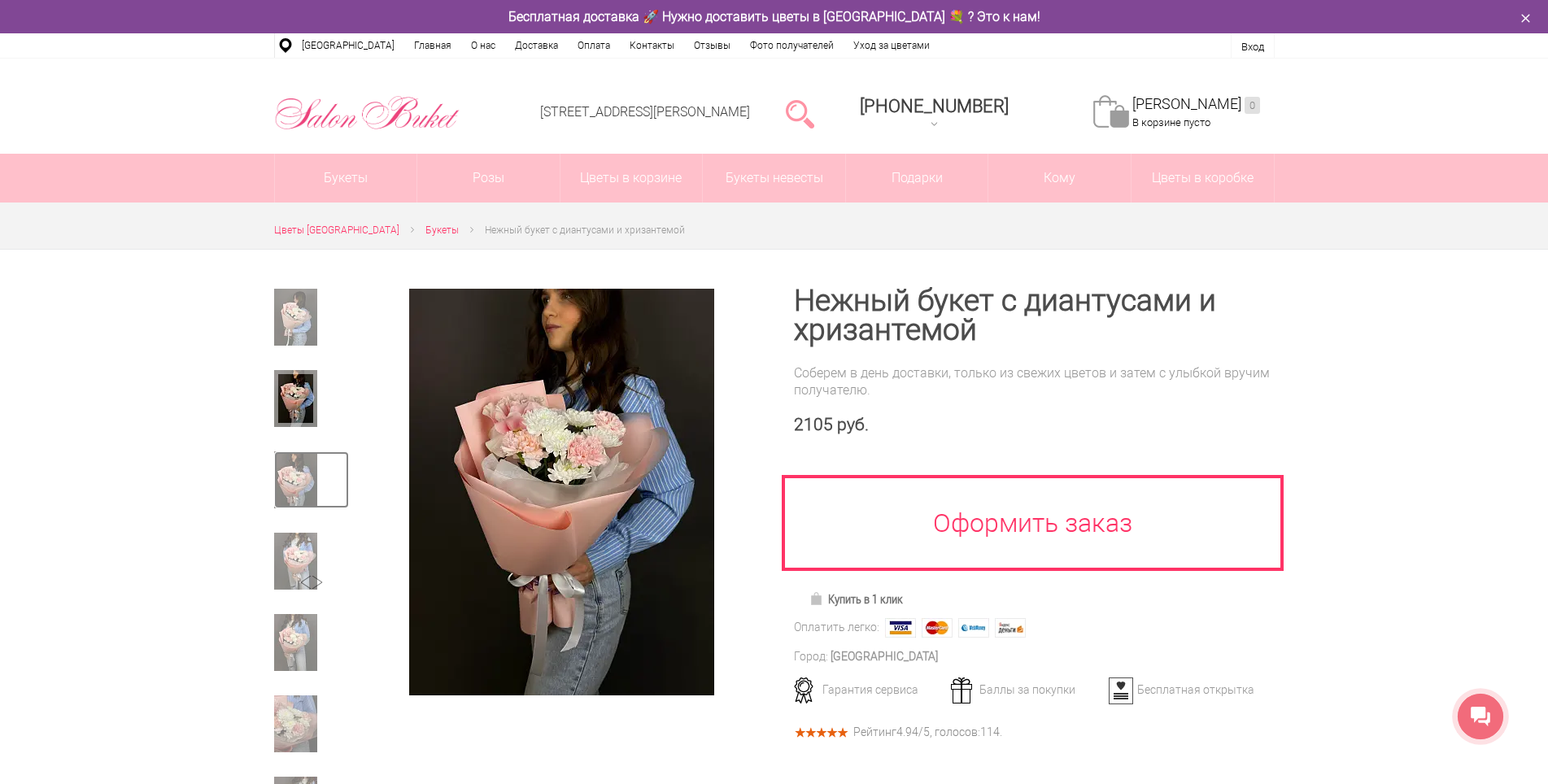
click at [295, 489] on img at bounding box center [296, 480] width 43 height 57
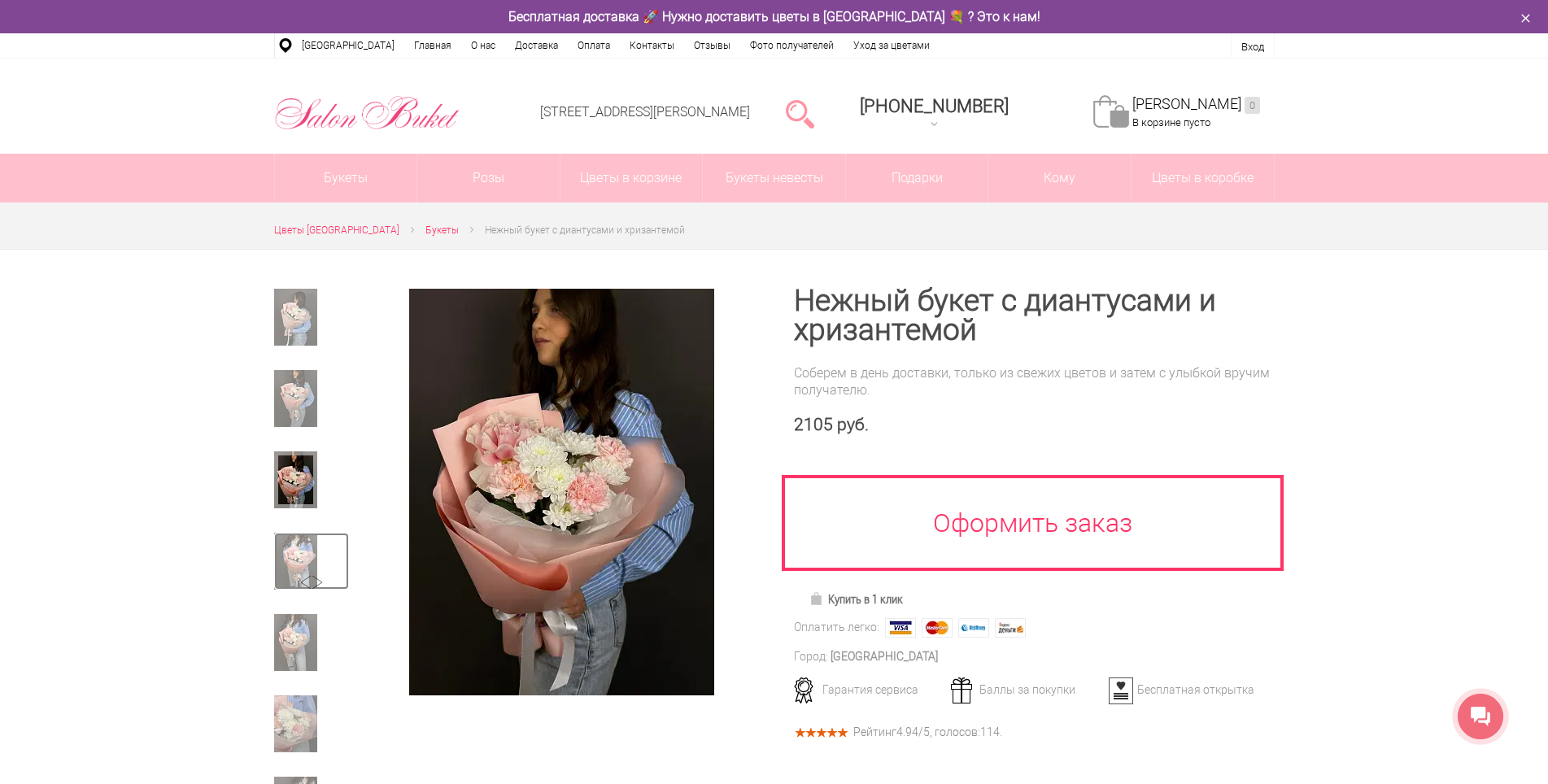
click at [301, 563] on img at bounding box center [296, 561] width 43 height 57
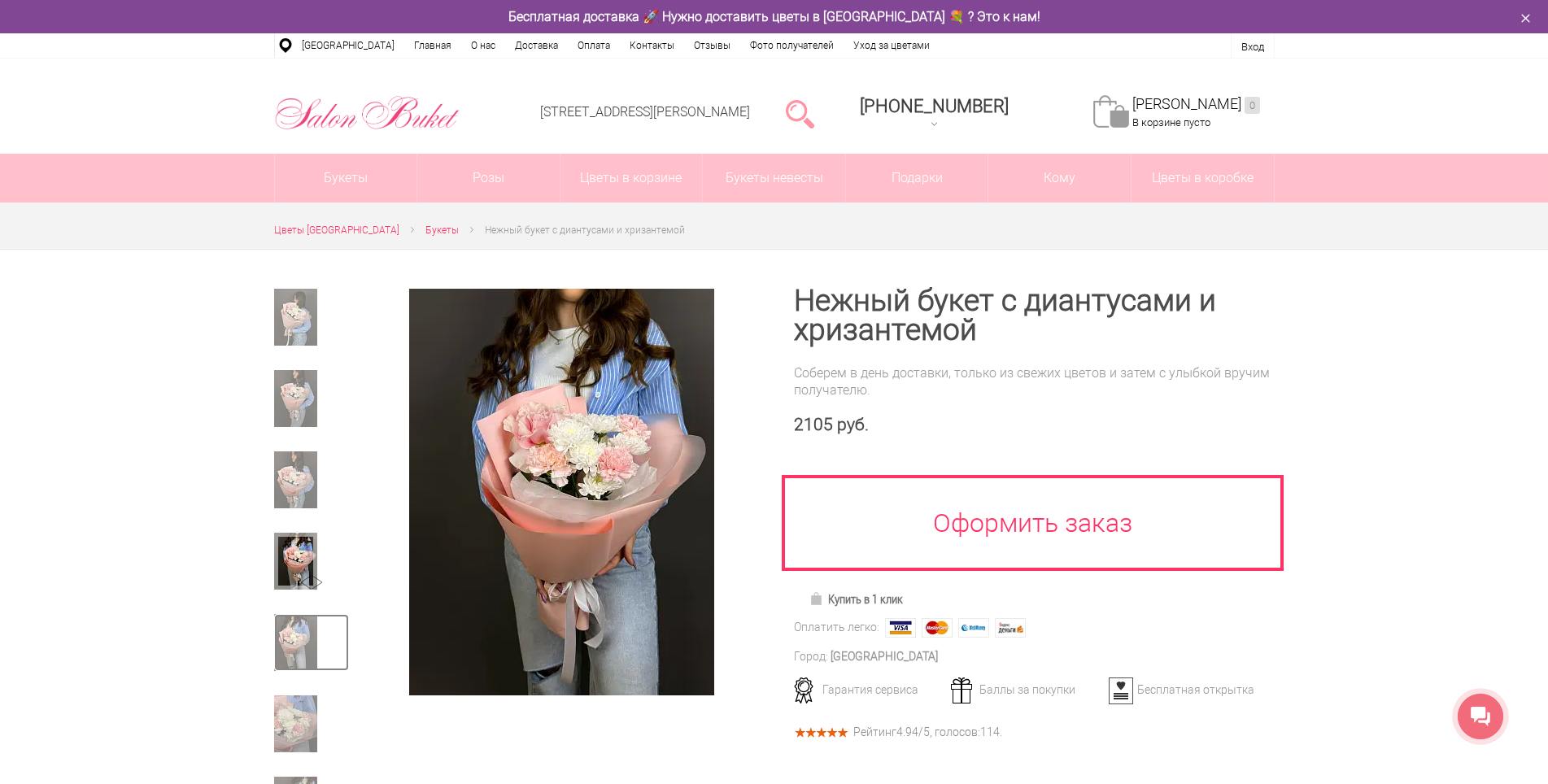
click at [290, 646] on img at bounding box center [296, 642] width 43 height 57
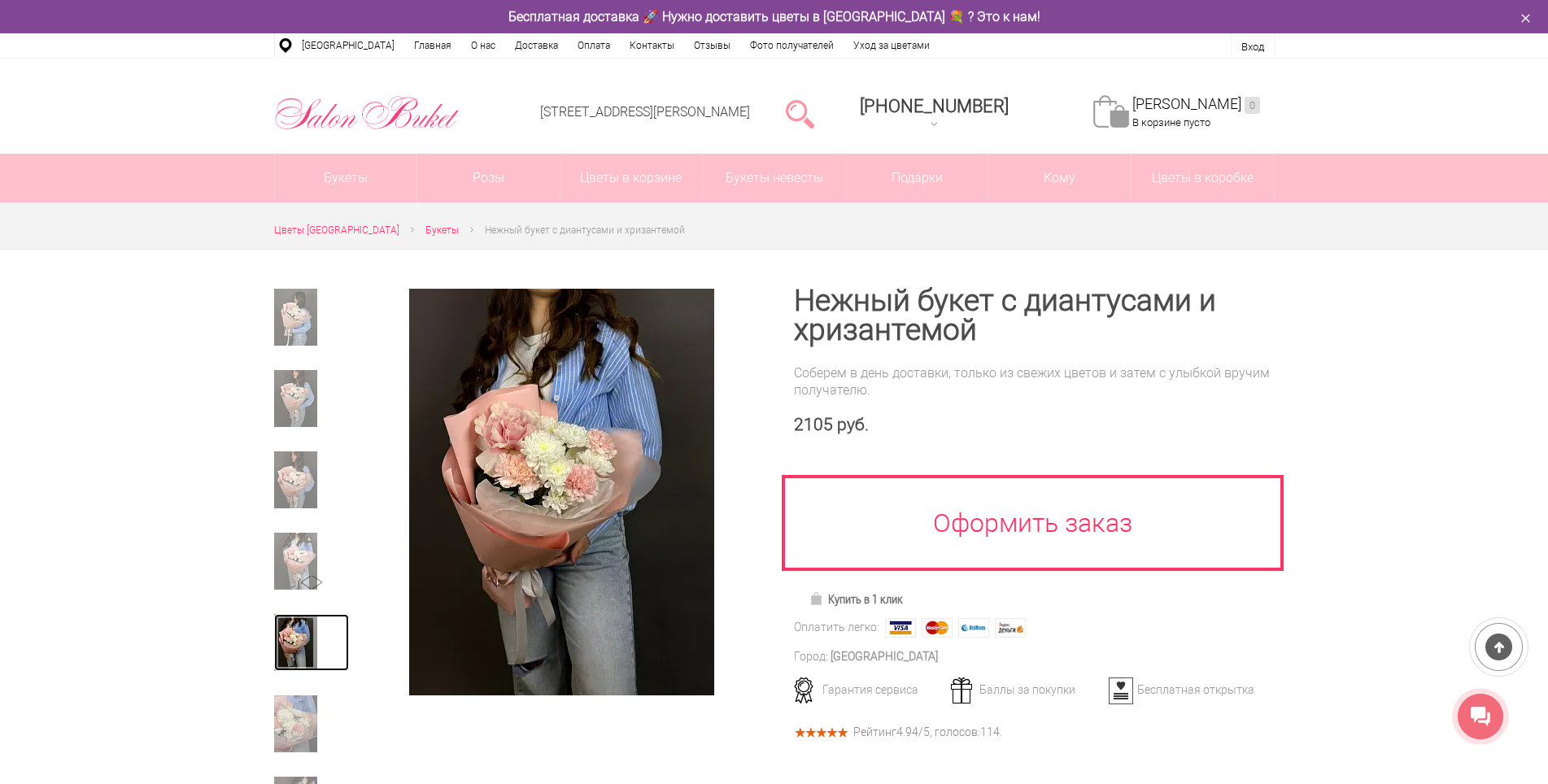
scroll to position [82, 0]
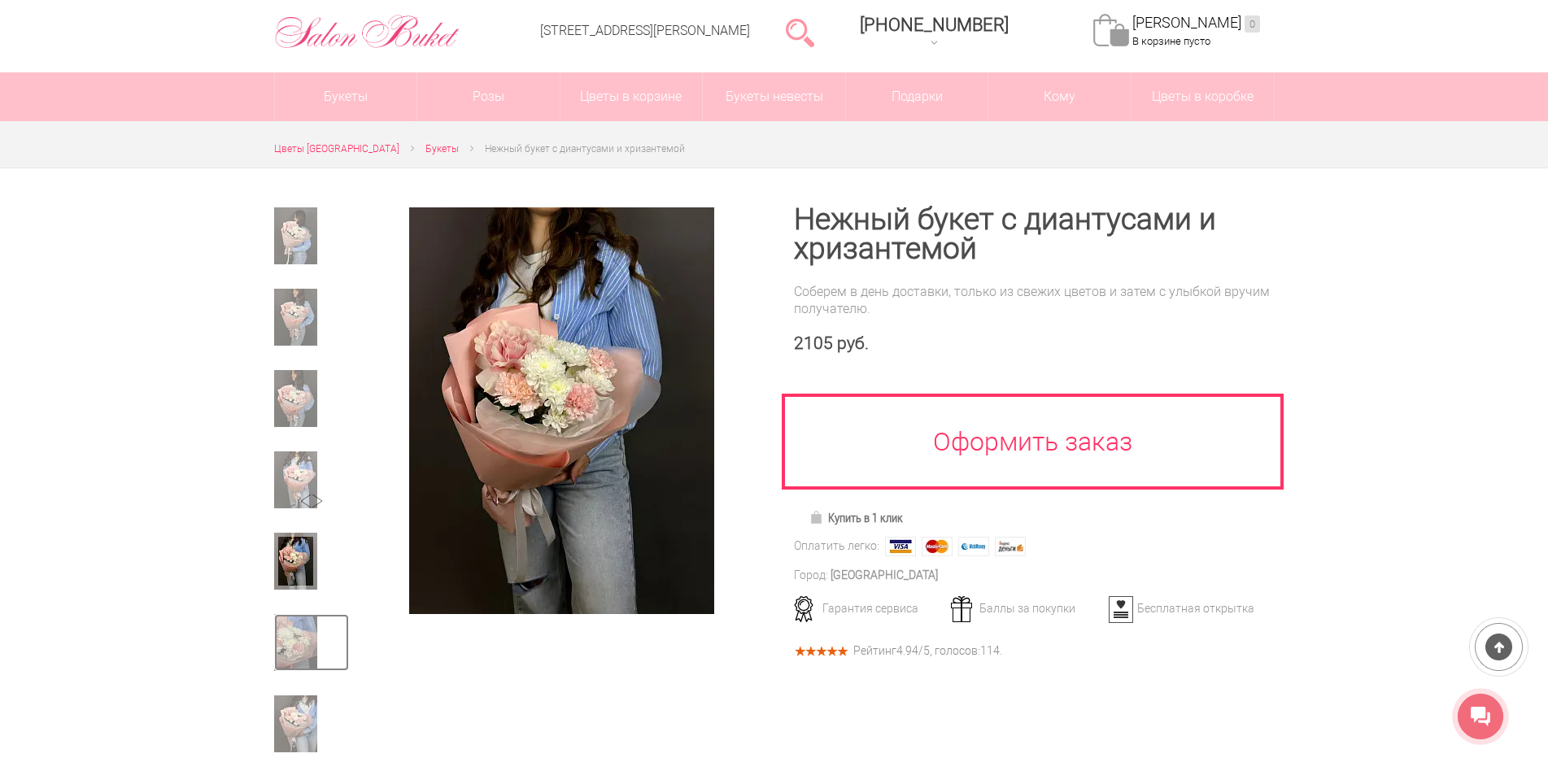
click at [297, 635] on img at bounding box center [296, 642] width 43 height 57
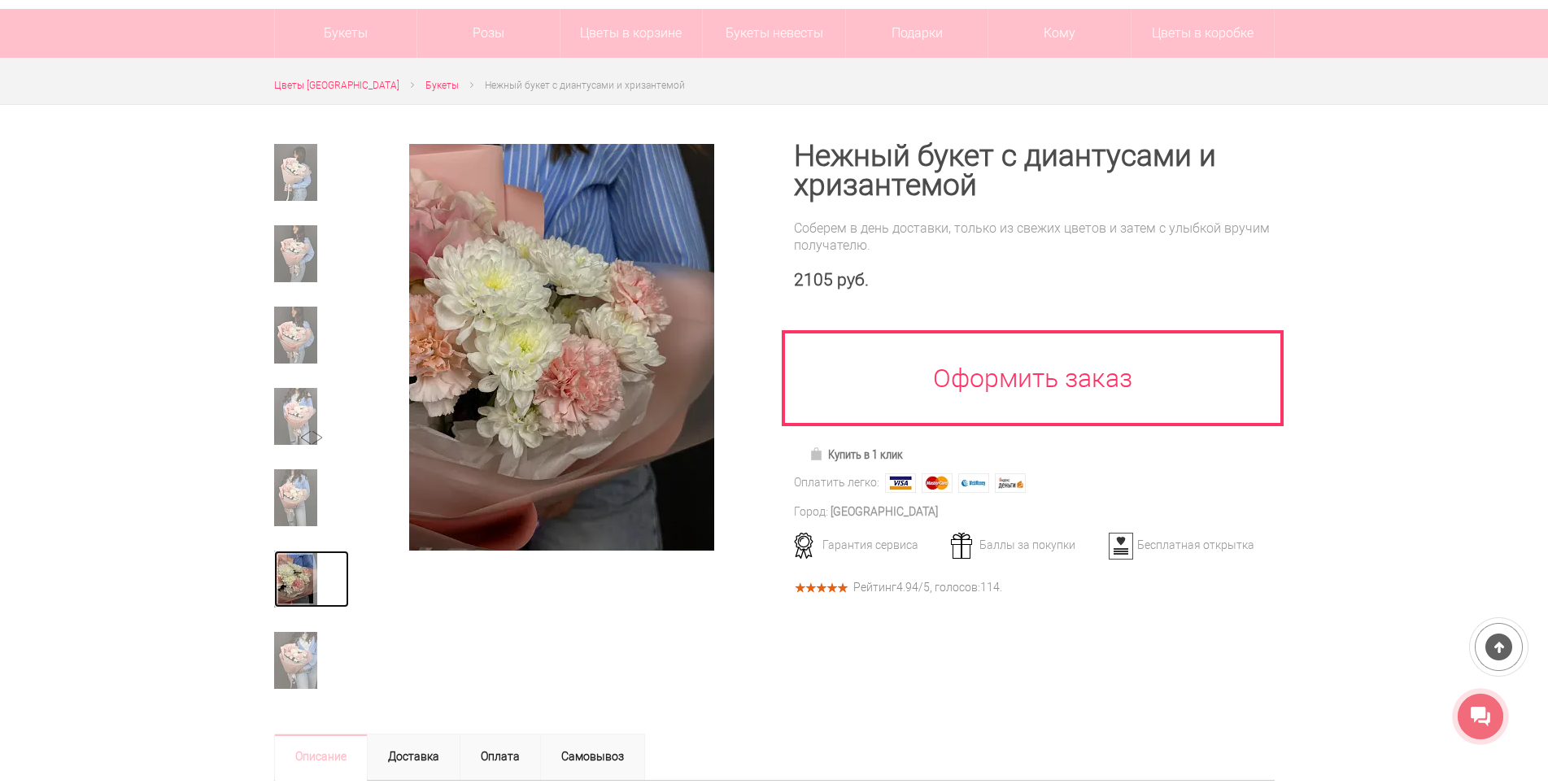
scroll to position [162, 0]
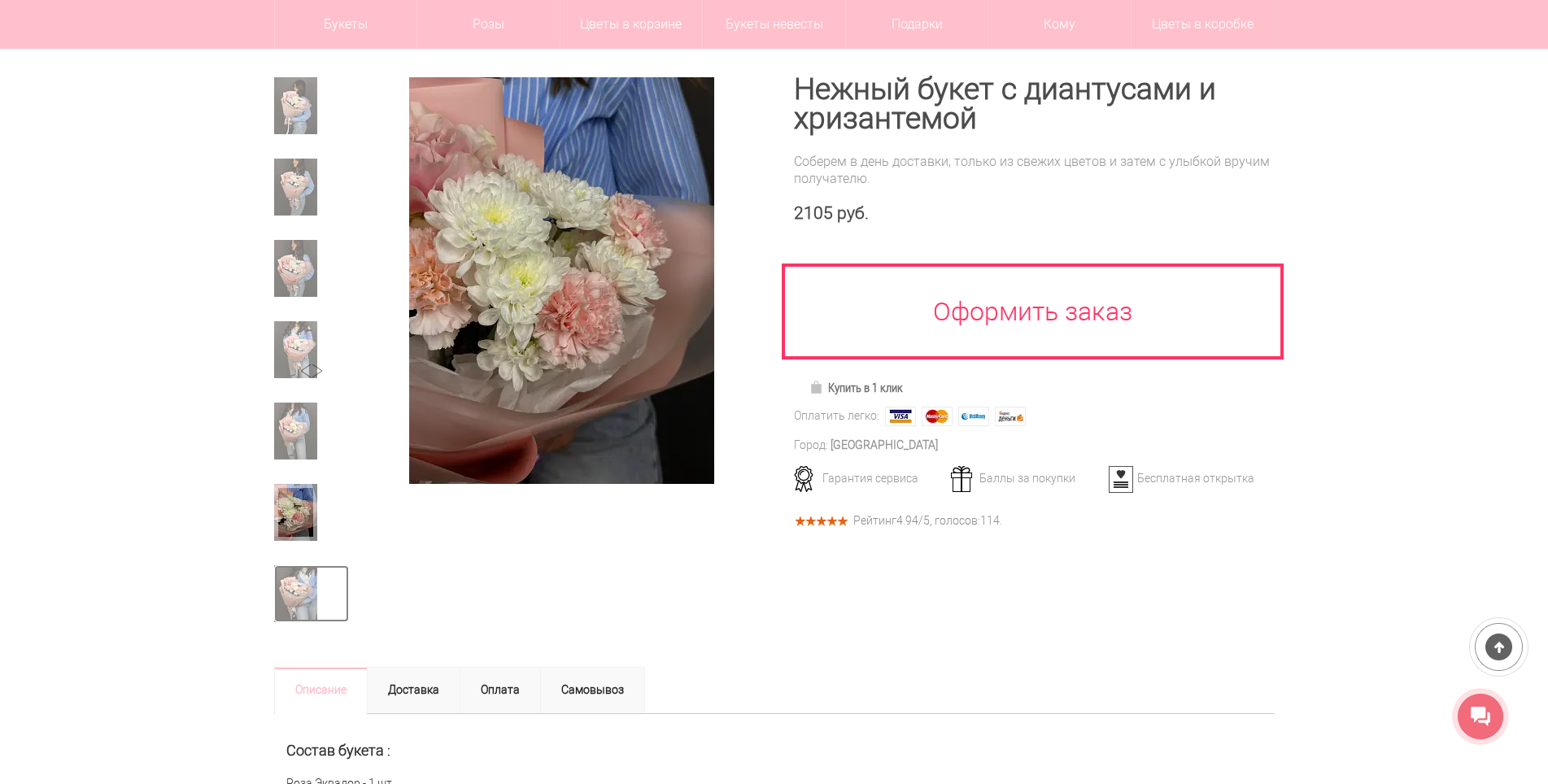
click at [294, 599] on img at bounding box center [296, 594] width 43 height 57
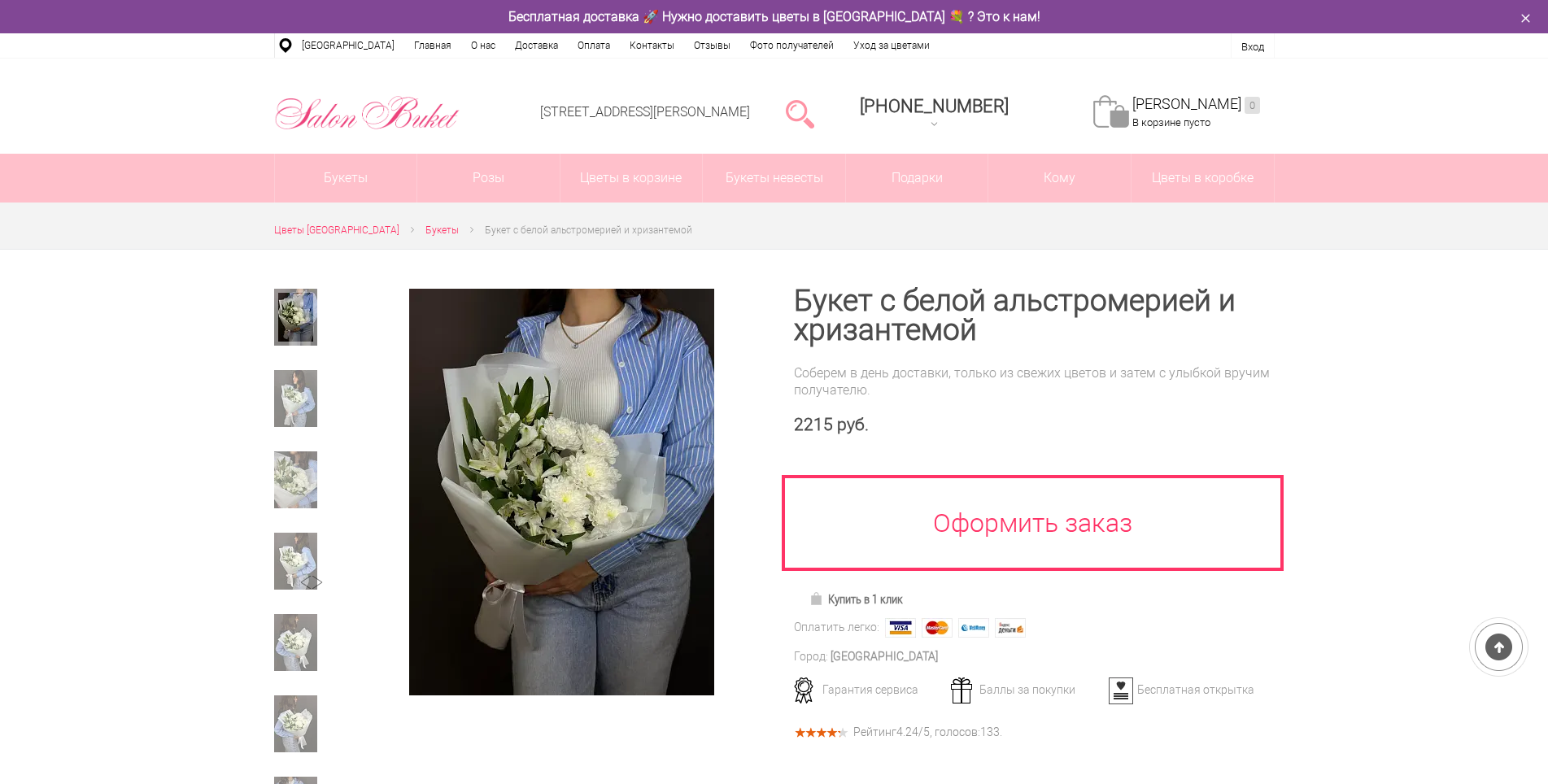
scroll to position [82, 0]
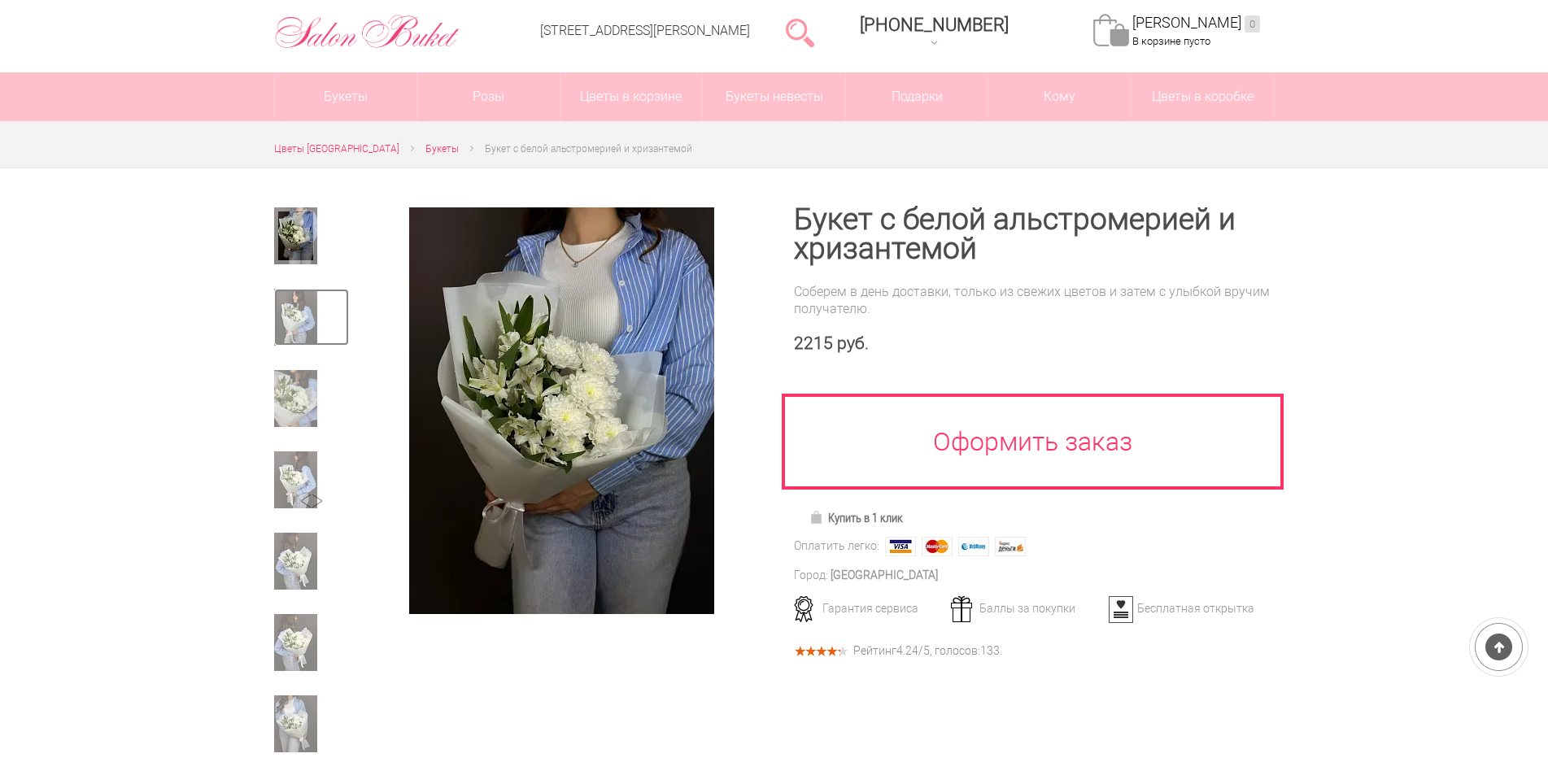
click at [288, 325] on img at bounding box center [296, 317] width 43 height 57
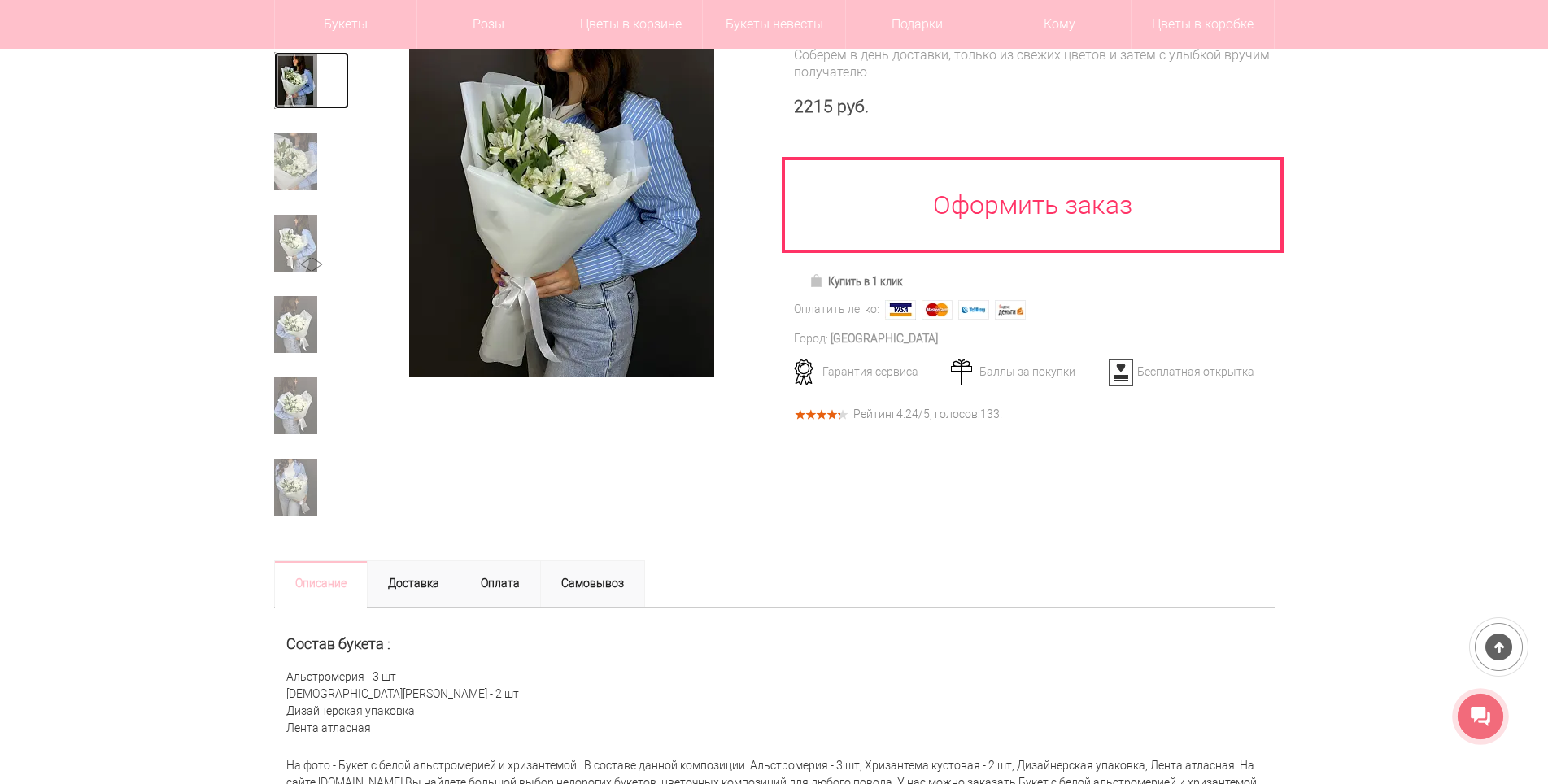
scroll to position [326, 0]
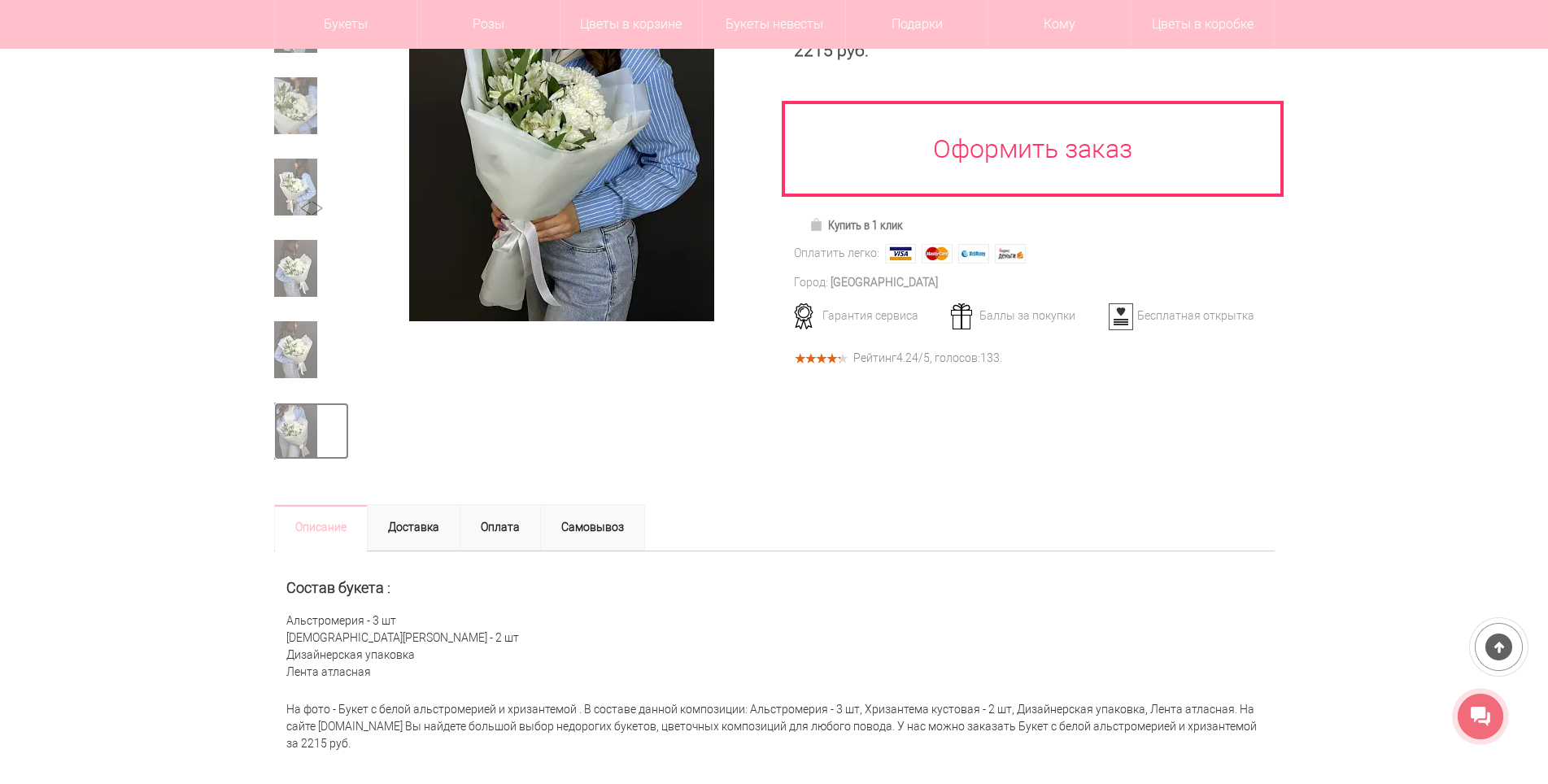
click at [291, 411] on img at bounding box center [296, 431] width 43 height 57
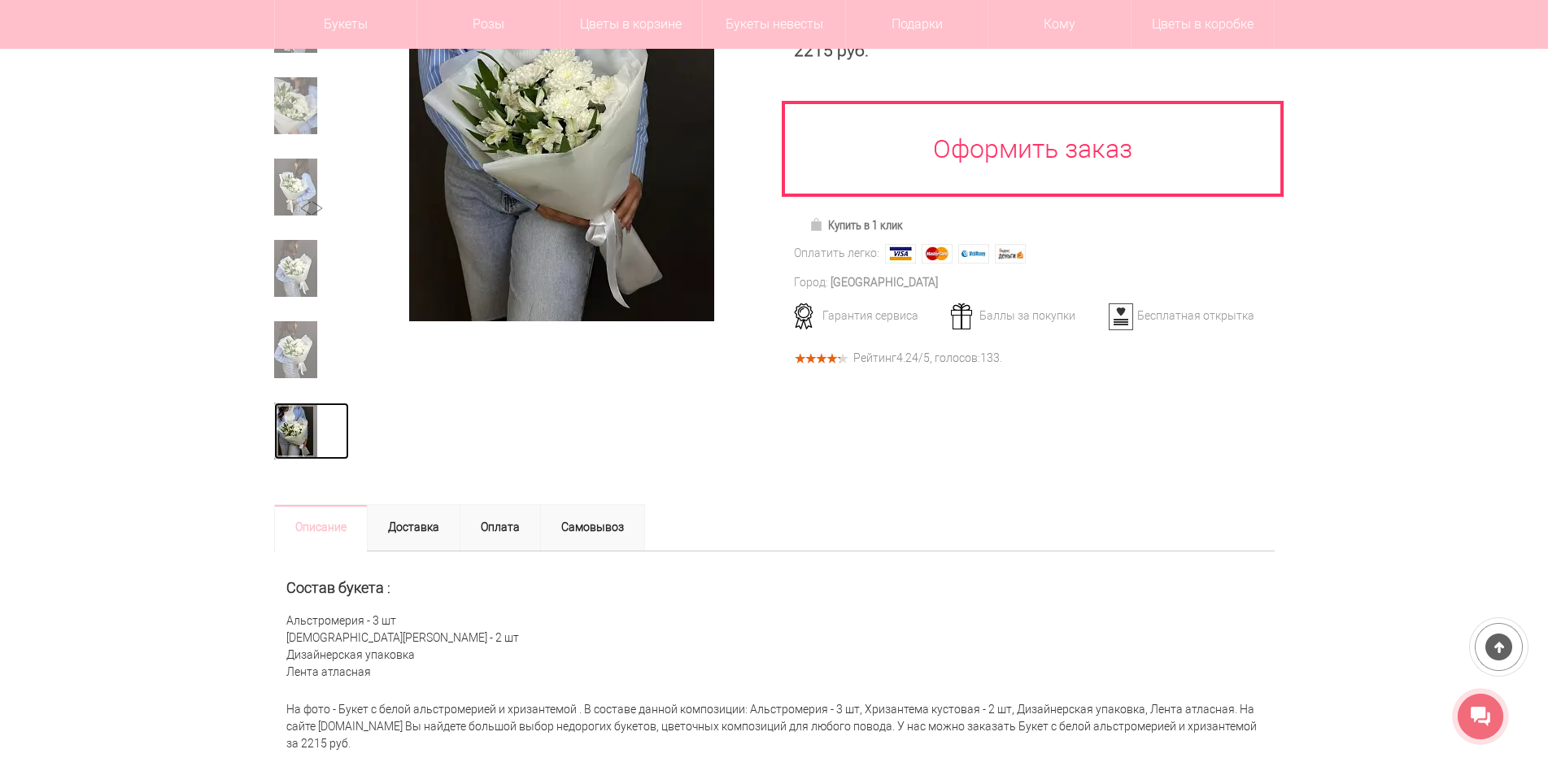
scroll to position [82, 0]
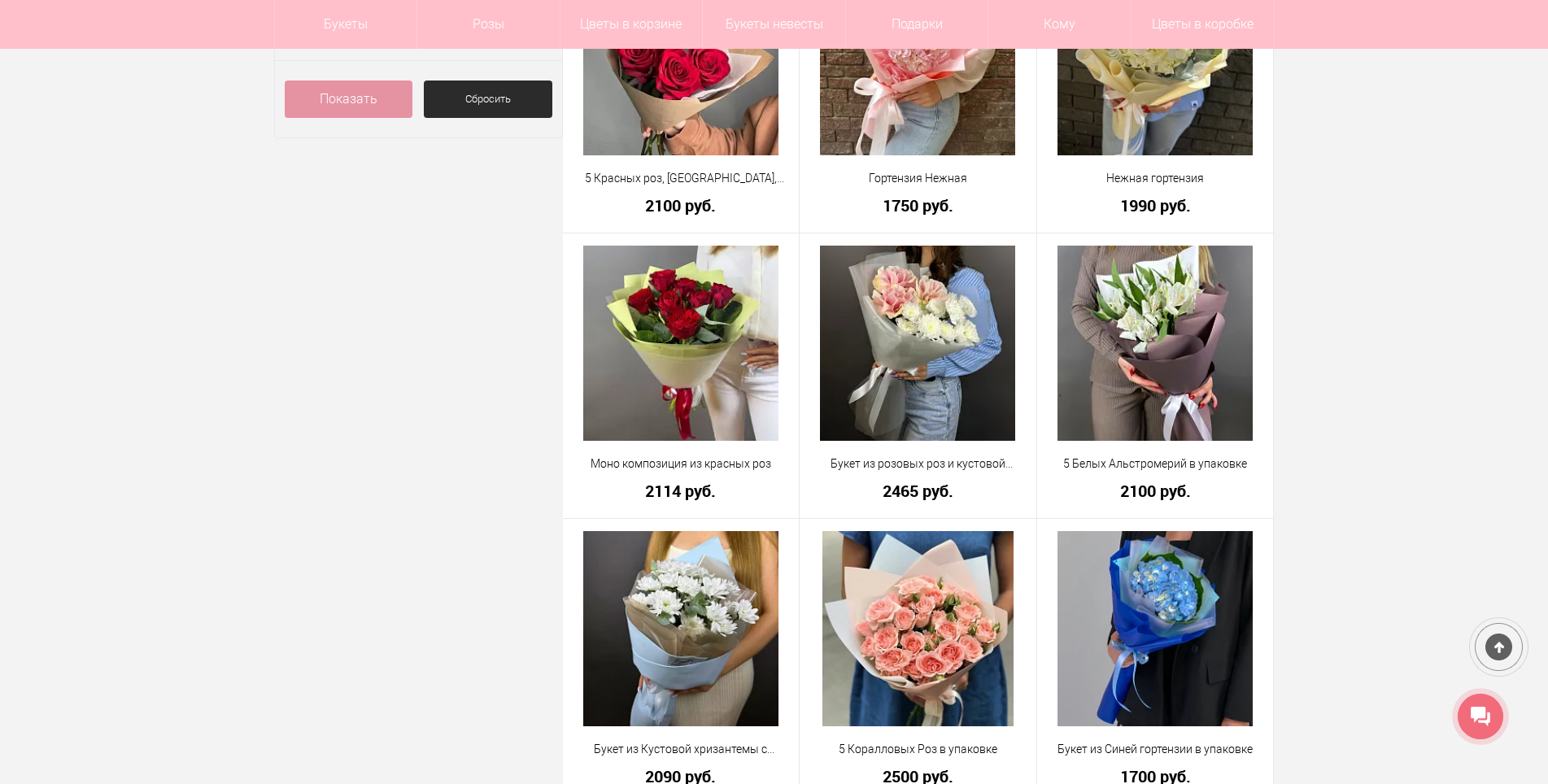
scroll to position [918, 0]
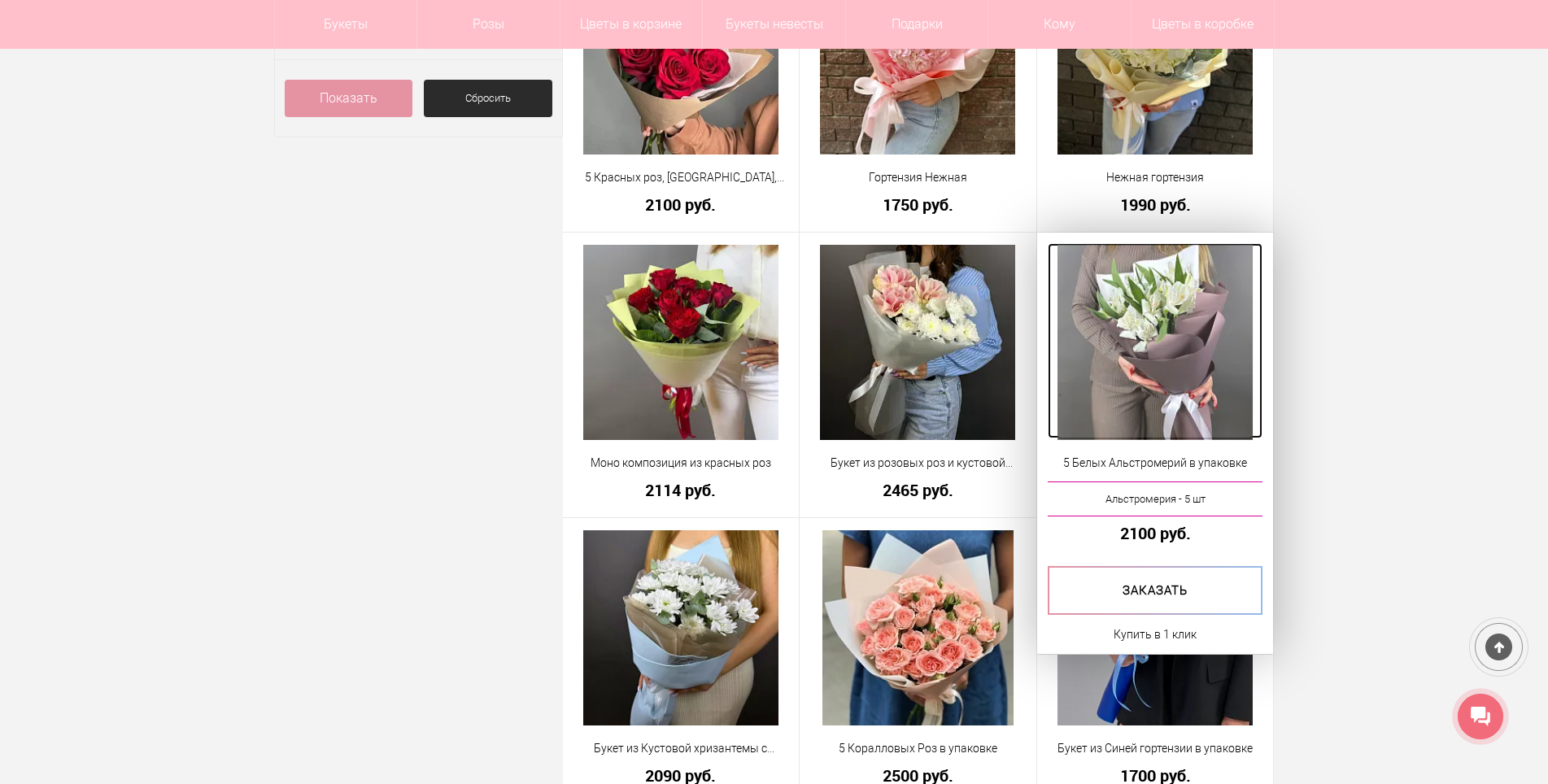
click at [1150, 365] on img at bounding box center [1154, 342] width 195 height 195
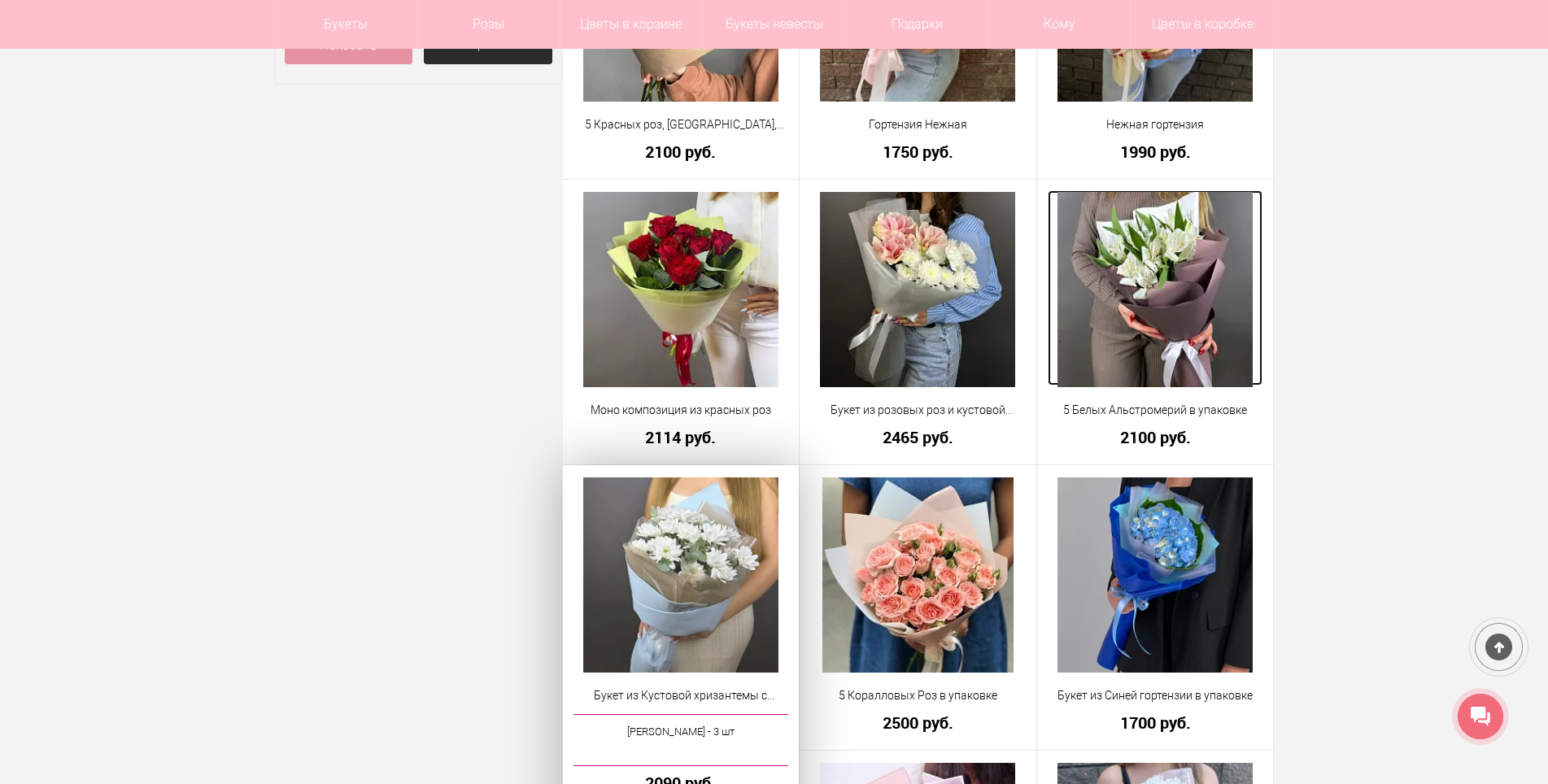
scroll to position [1022, 0]
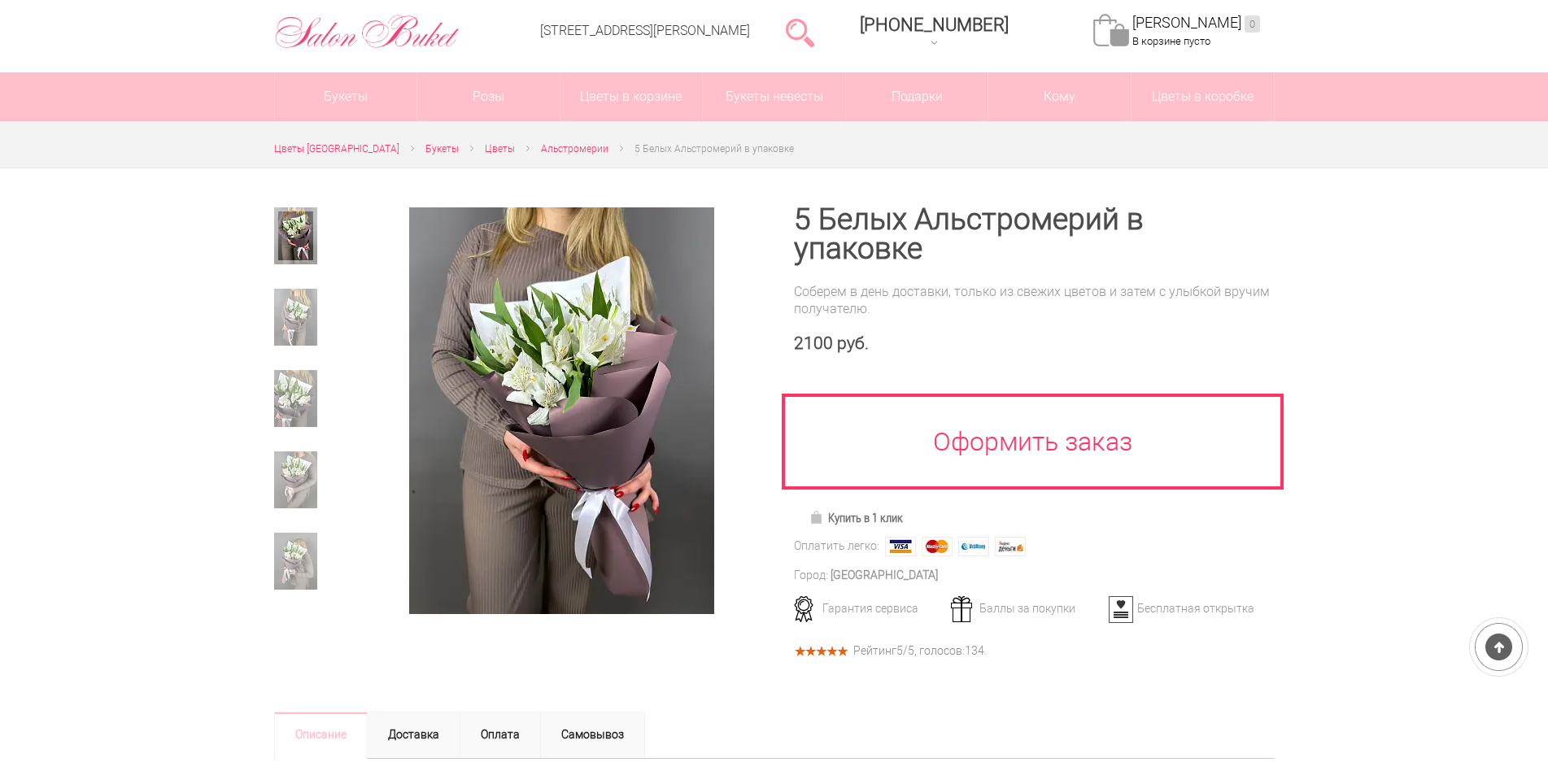
scroll to position [82, 0]
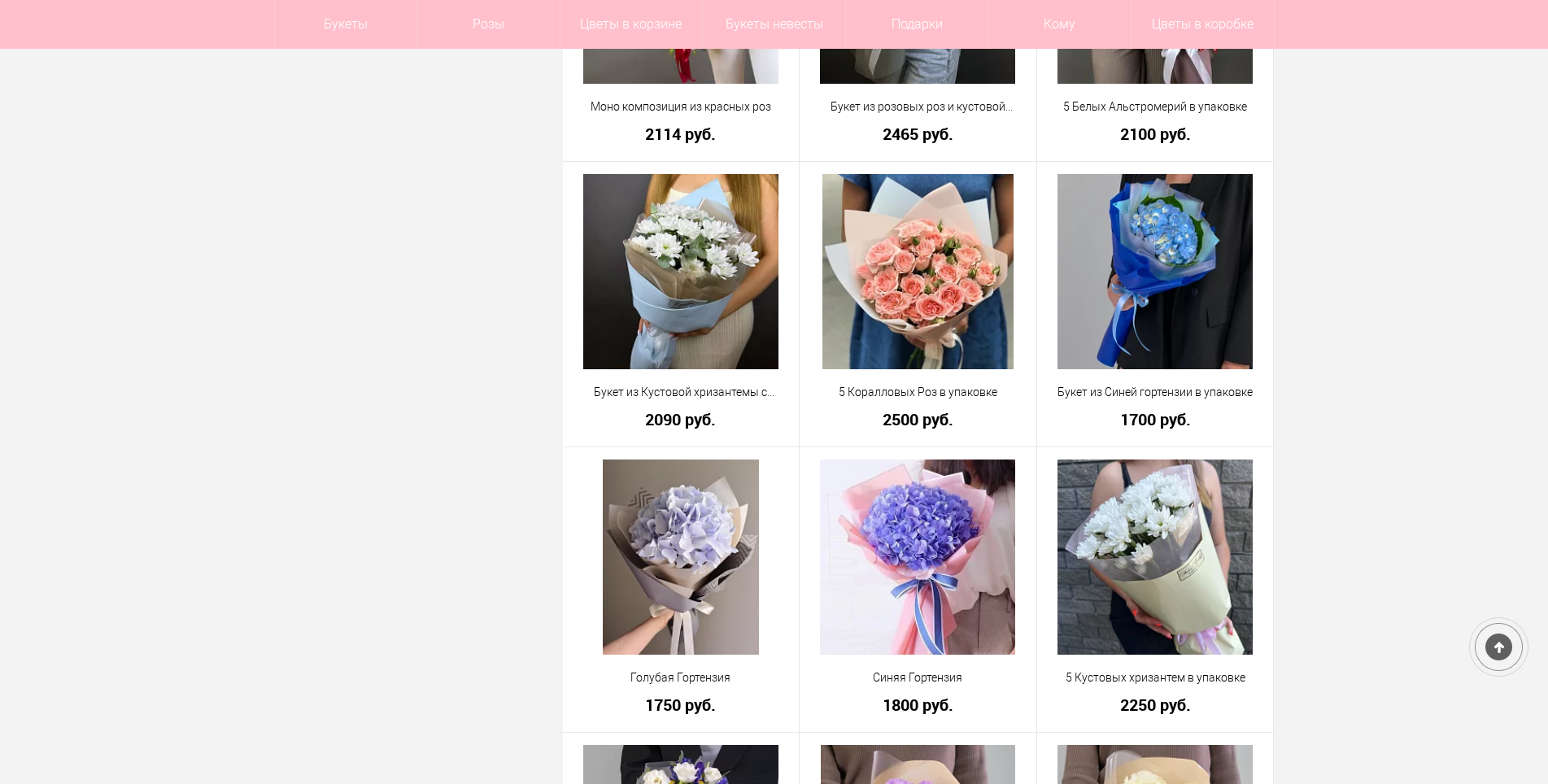
scroll to position [1355, 0]
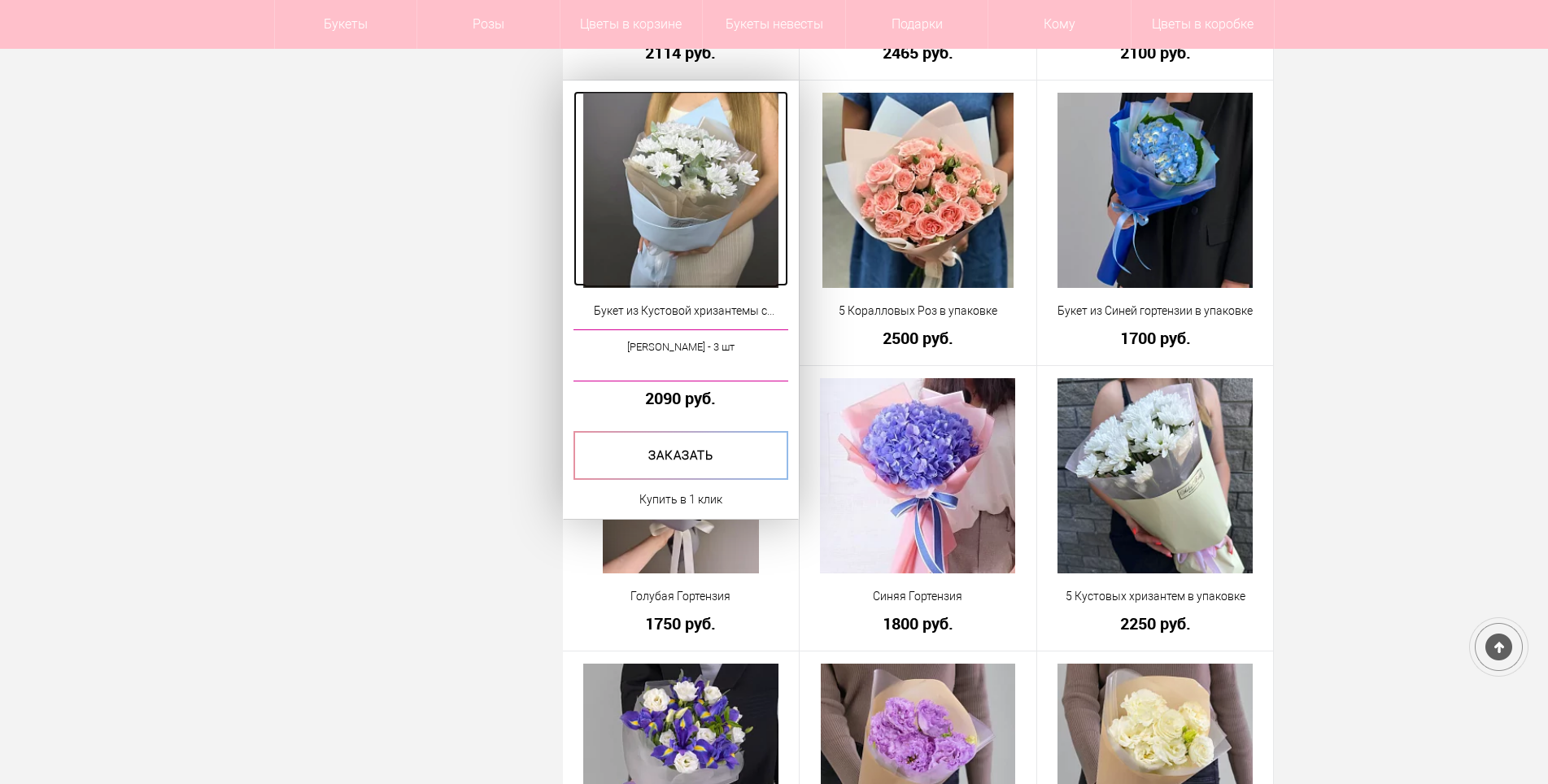
click at [683, 214] on img at bounding box center [680, 190] width 195 height 195
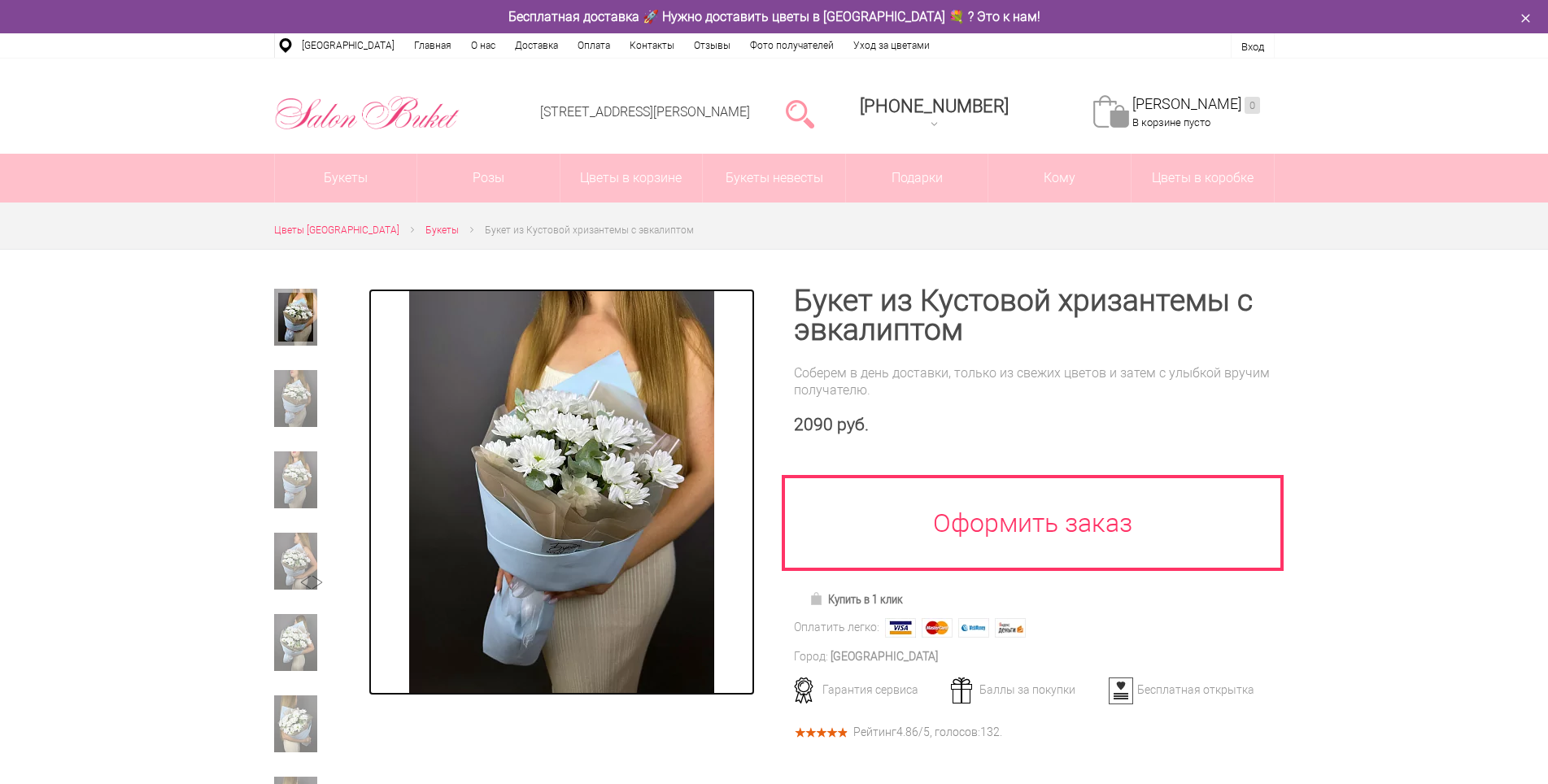
click at [579, 467] on img at bounding box center [561, 491] width 305 height 406
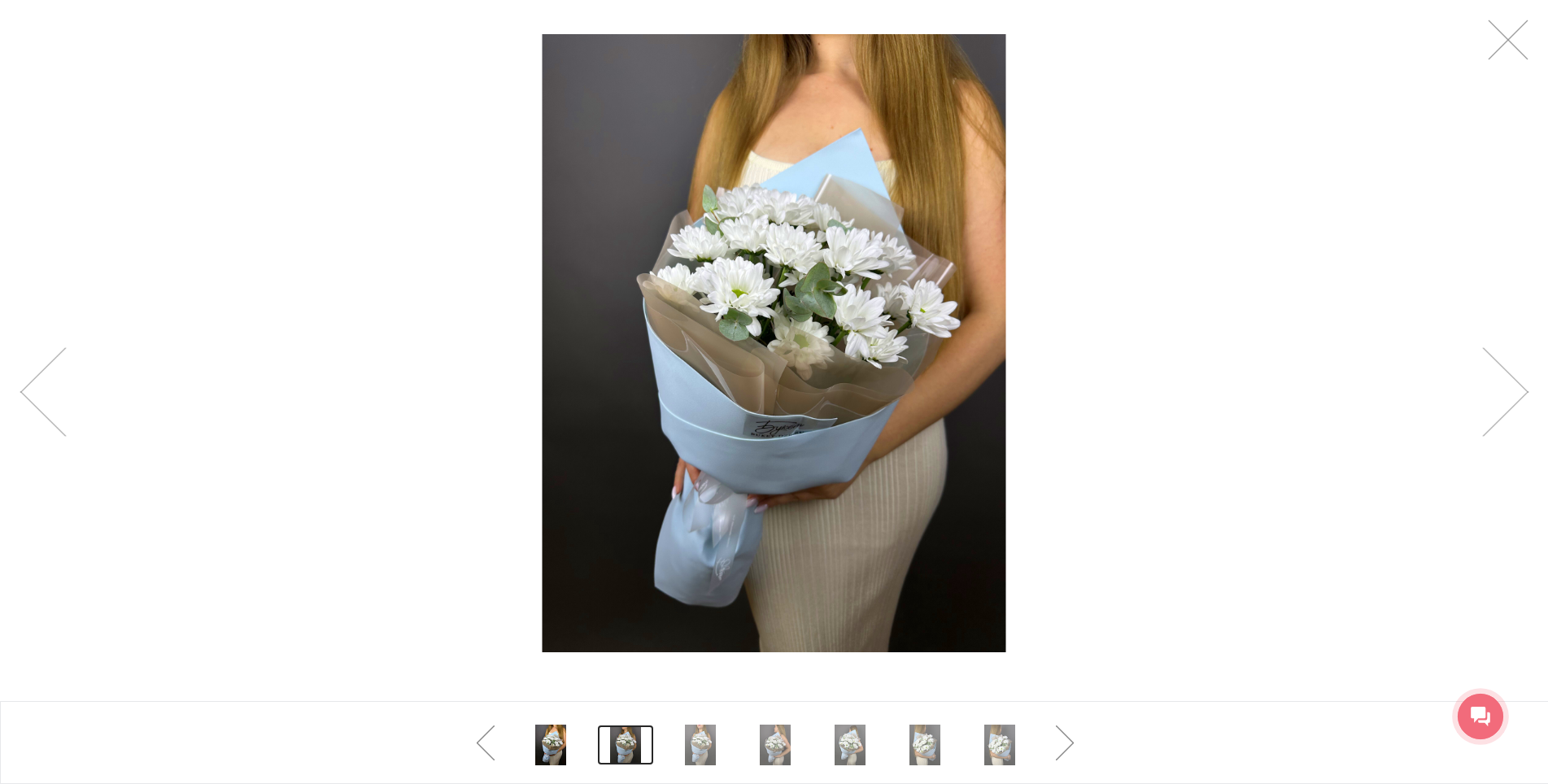
click at [625, 754] on link at bounding box center [625, 744] width 57 height 41
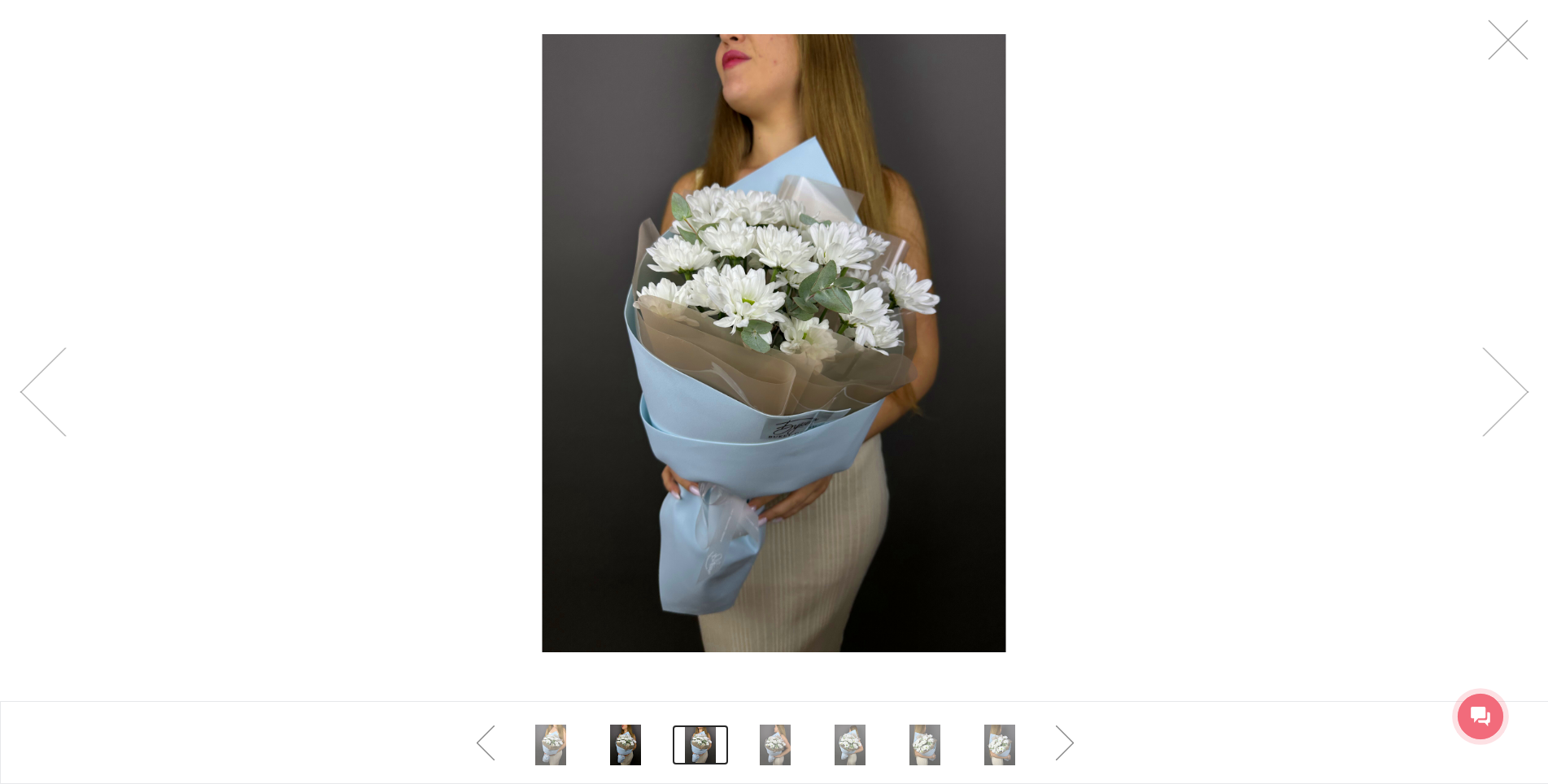
click at [708, 743] on link at bounding box center [700, 744] width 57 height 41
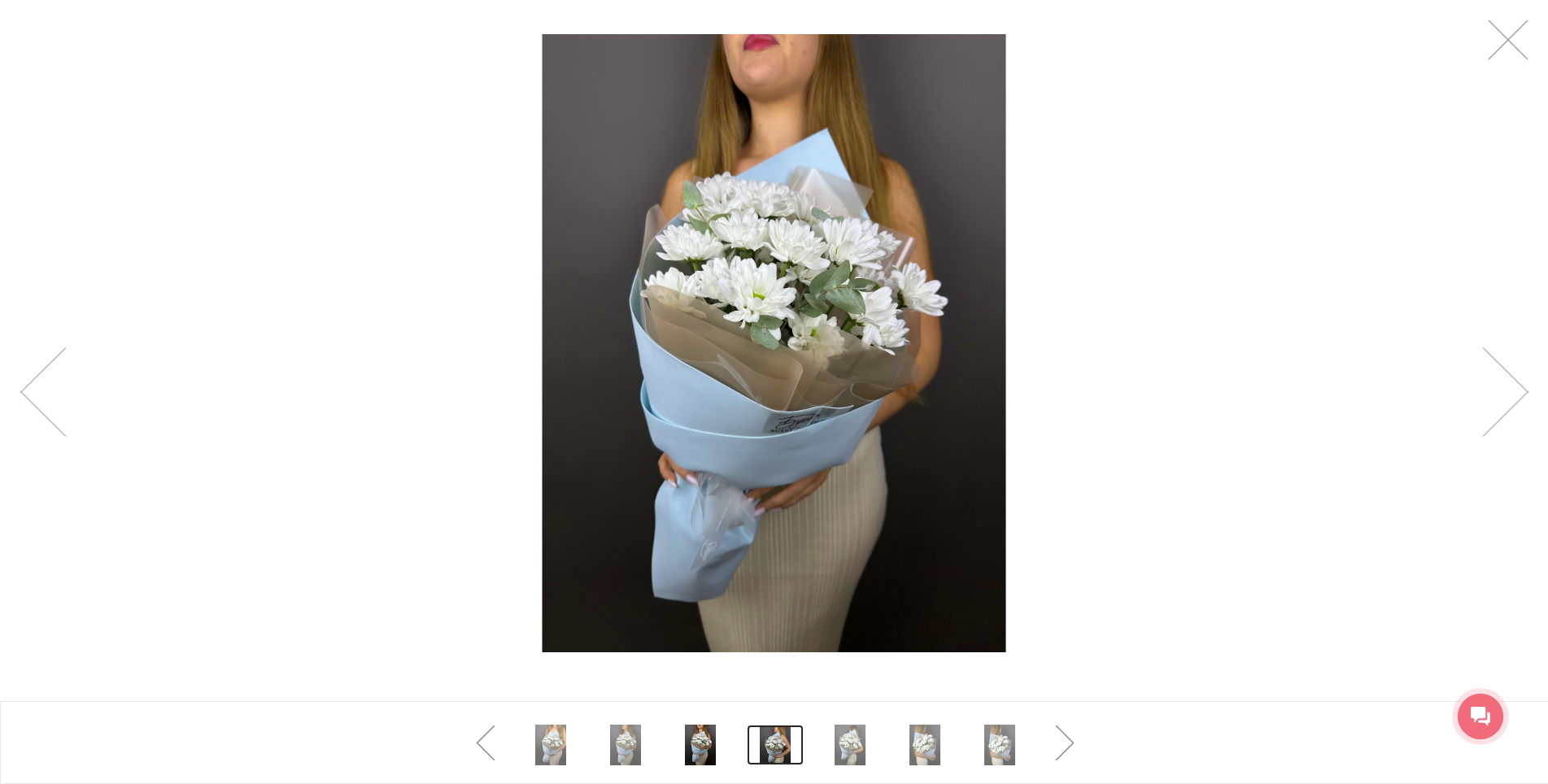
click at [777, 740] on link at bounding box center [775, 744] width 57 height 41
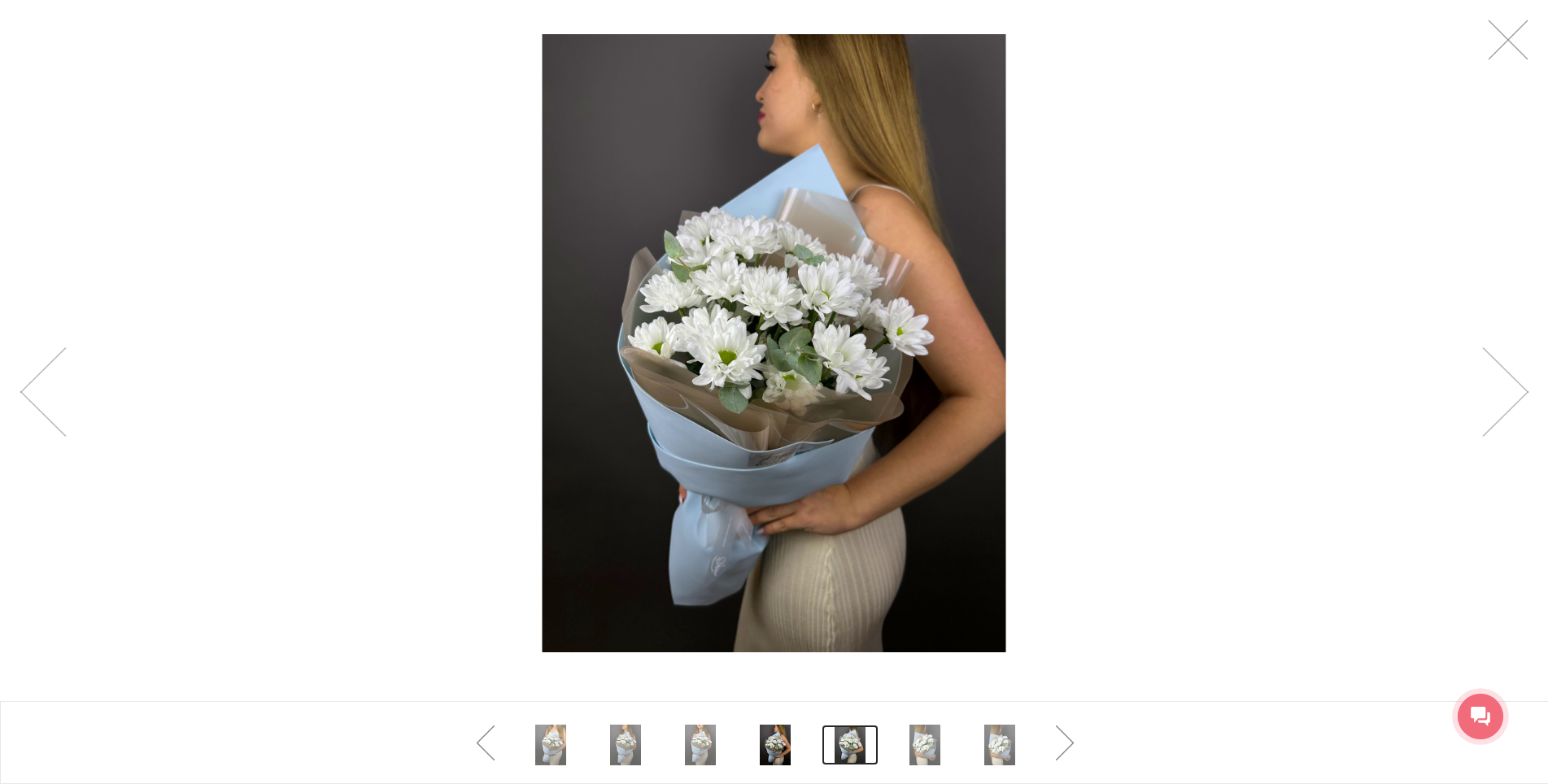
click at [828, 732] on link at bounding box center [850, 744] width 57 height 41
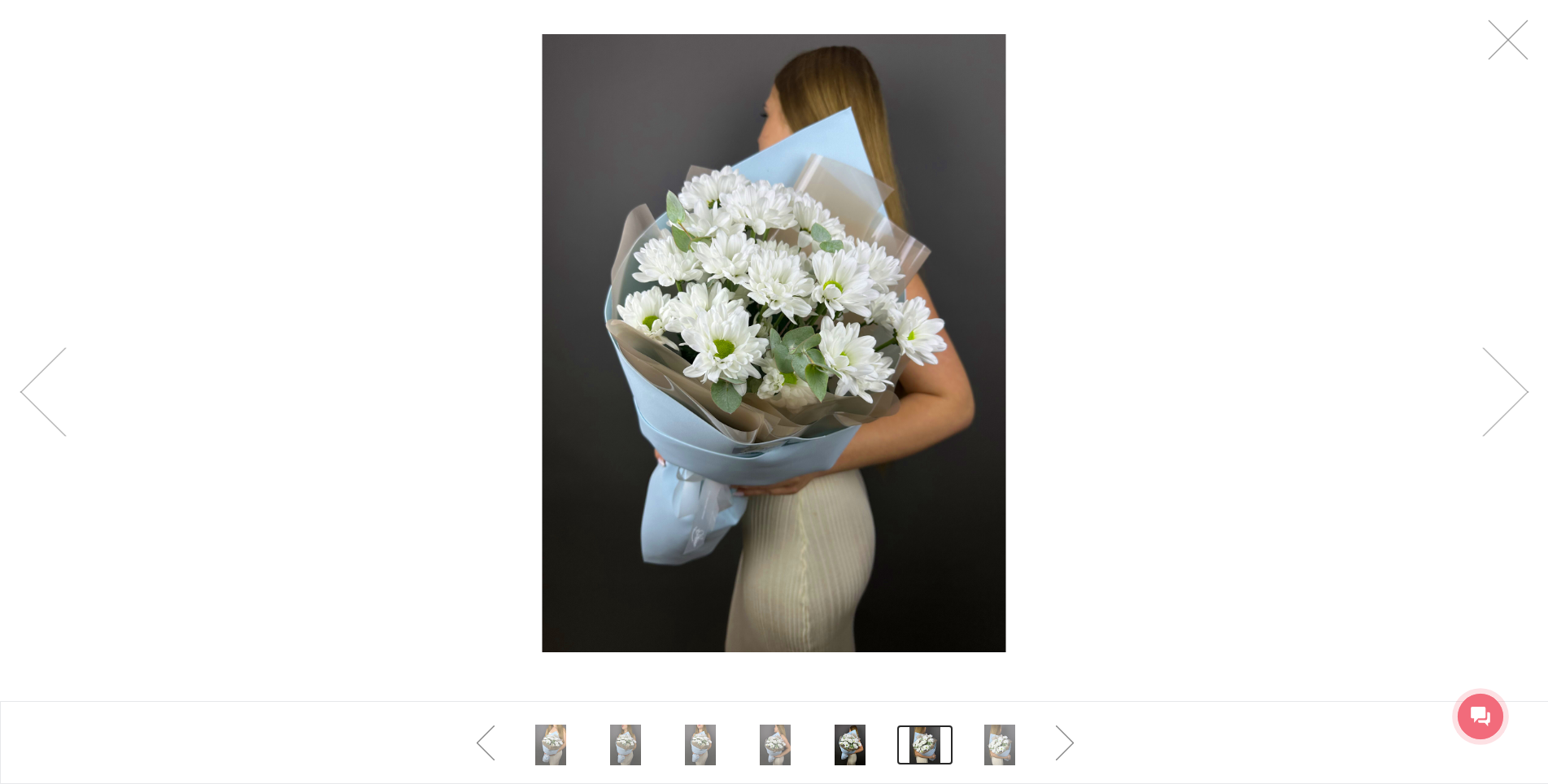
click at [914, 753] on link at bounding box center [925, 744] width 57 height 41
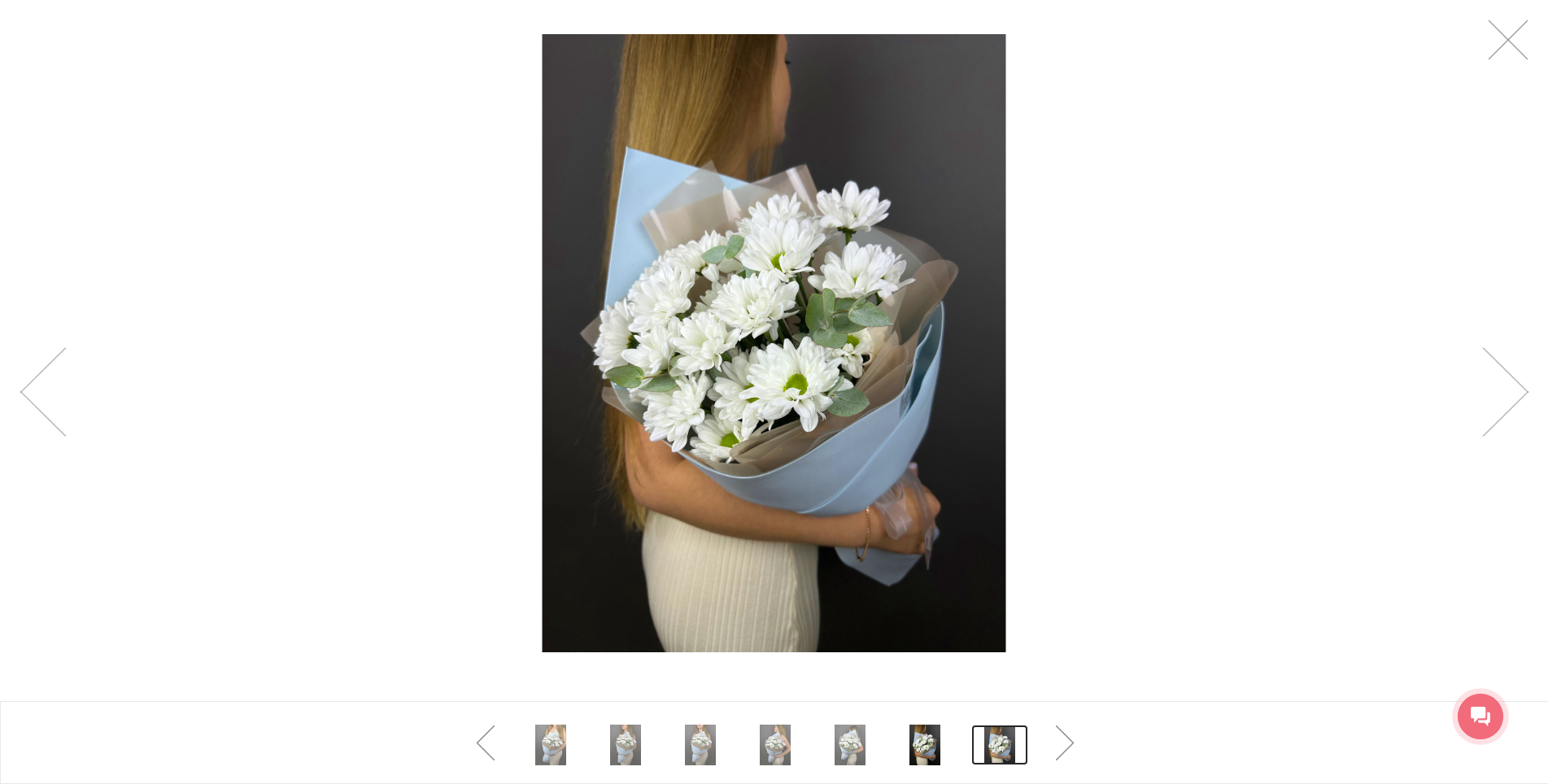
click at [996, 742] on link at bounding box center [1000, 744] width 57 height 41
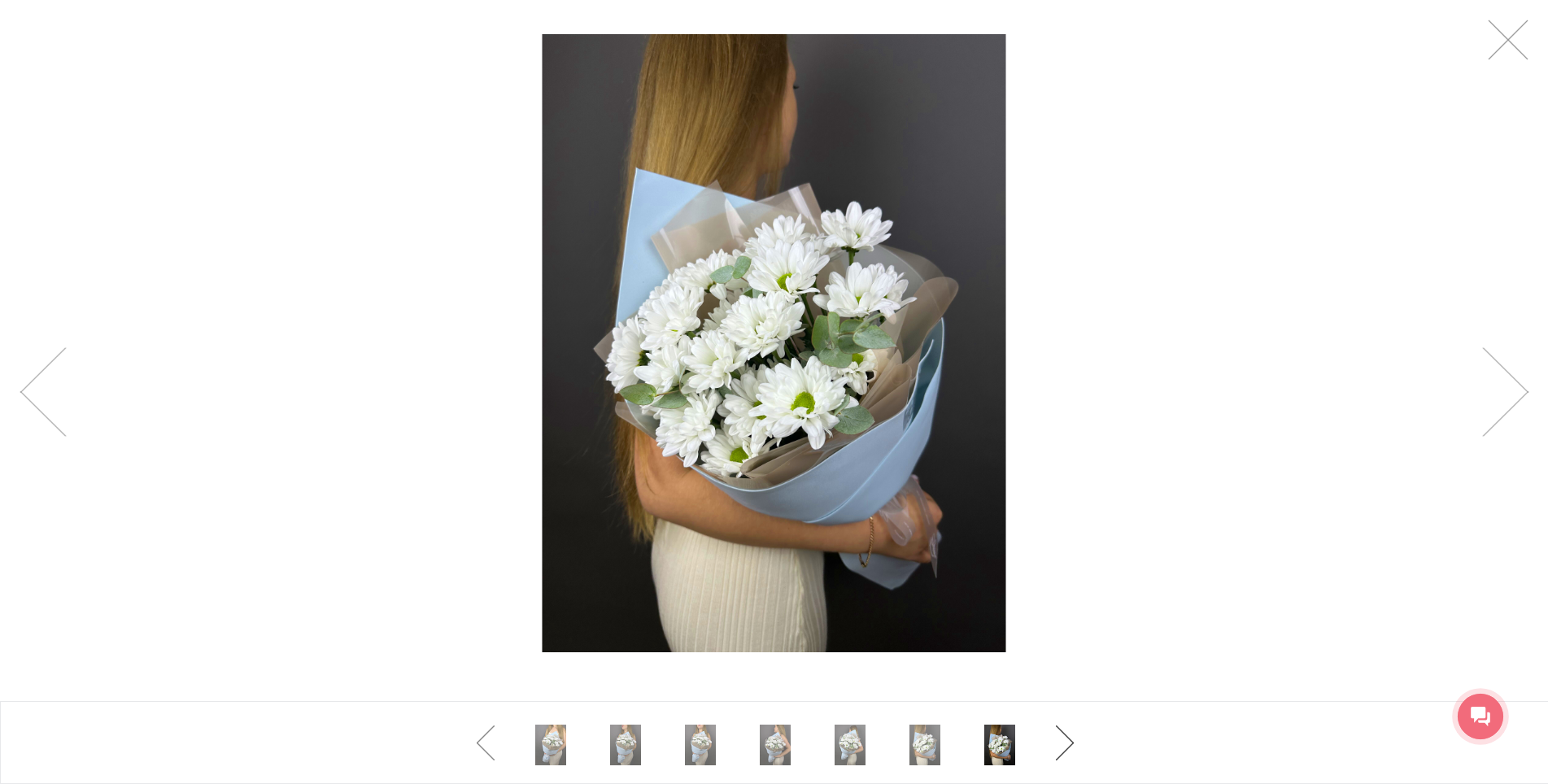
click at [1070, 737] on link at bounding box center [1064, 743] width 65 height 49
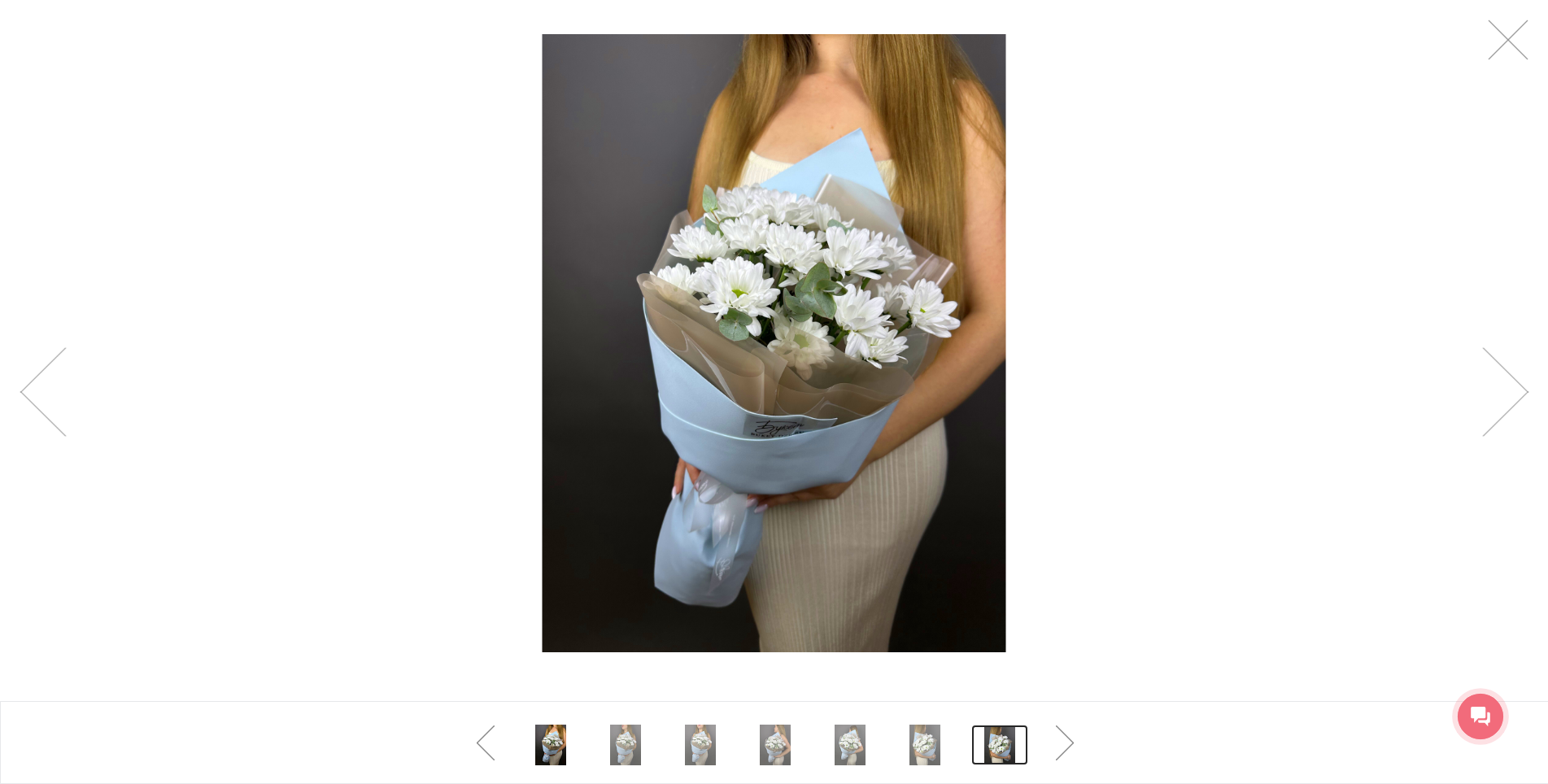
click at [992, 747] on link at bounding box center [1000, 744] width 57 height 41
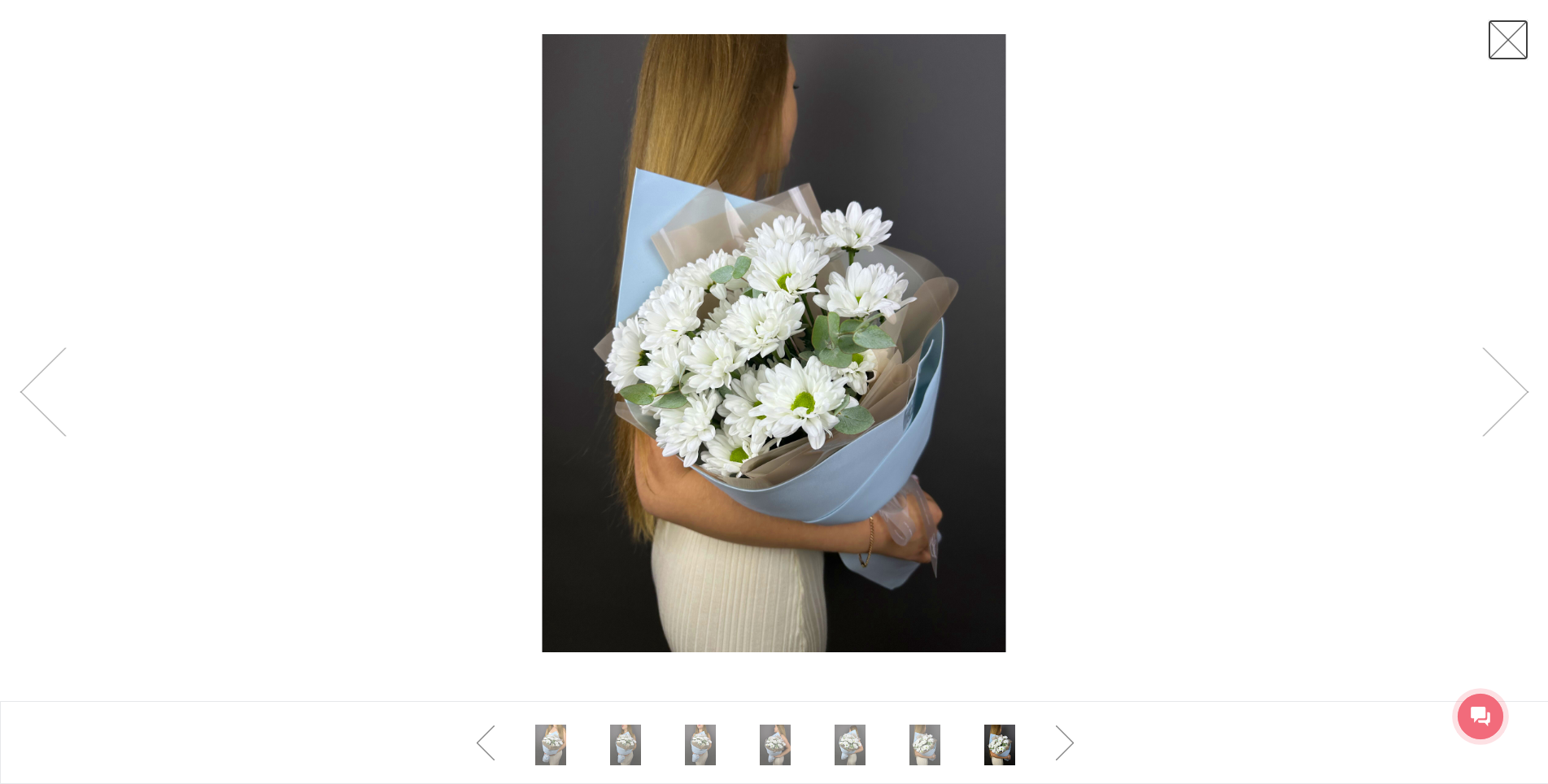
click at [1525, 44] on link at bounding box center [1507, 39] width 41 height 41
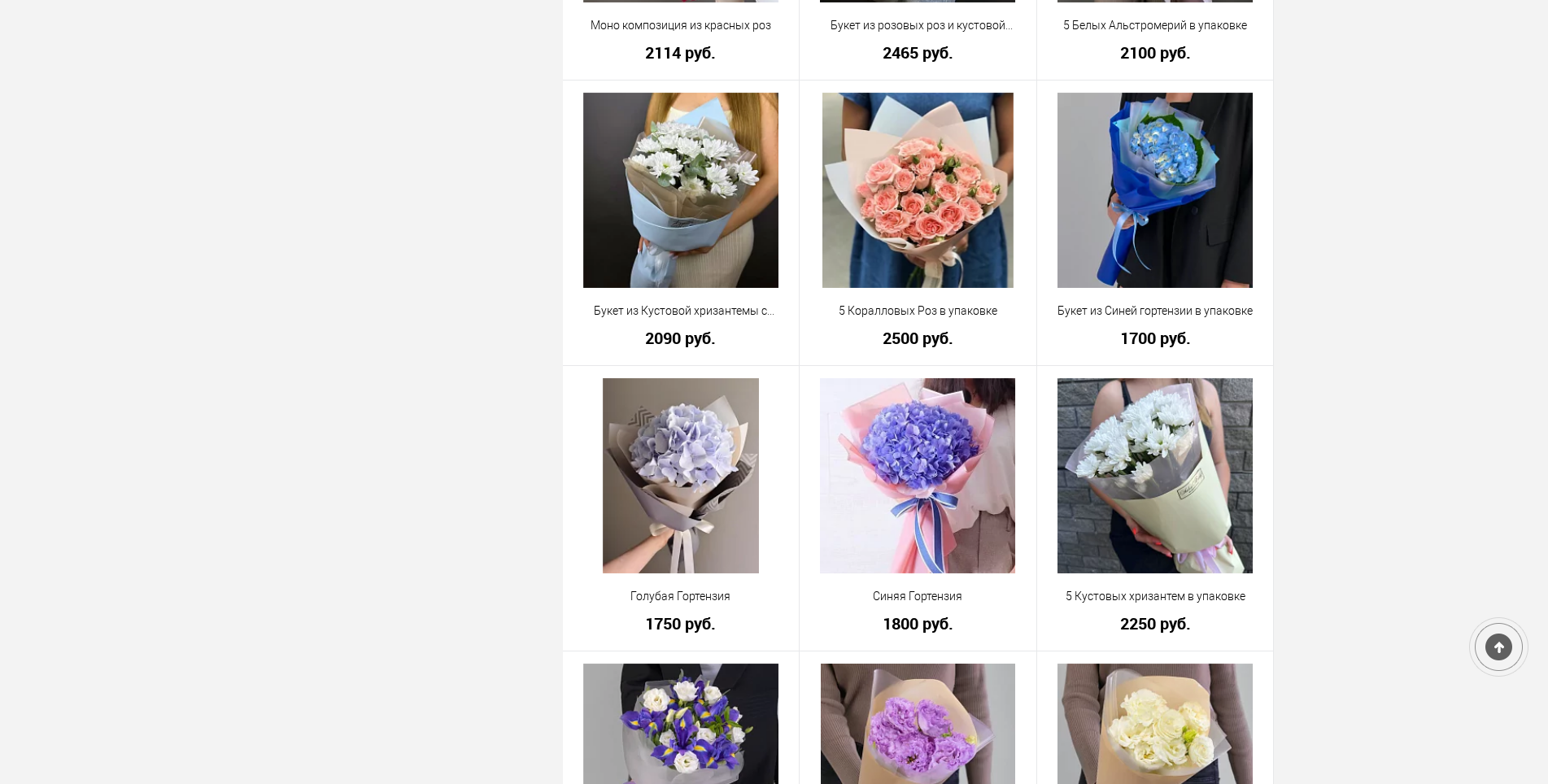
scroll to position [1404, 0]
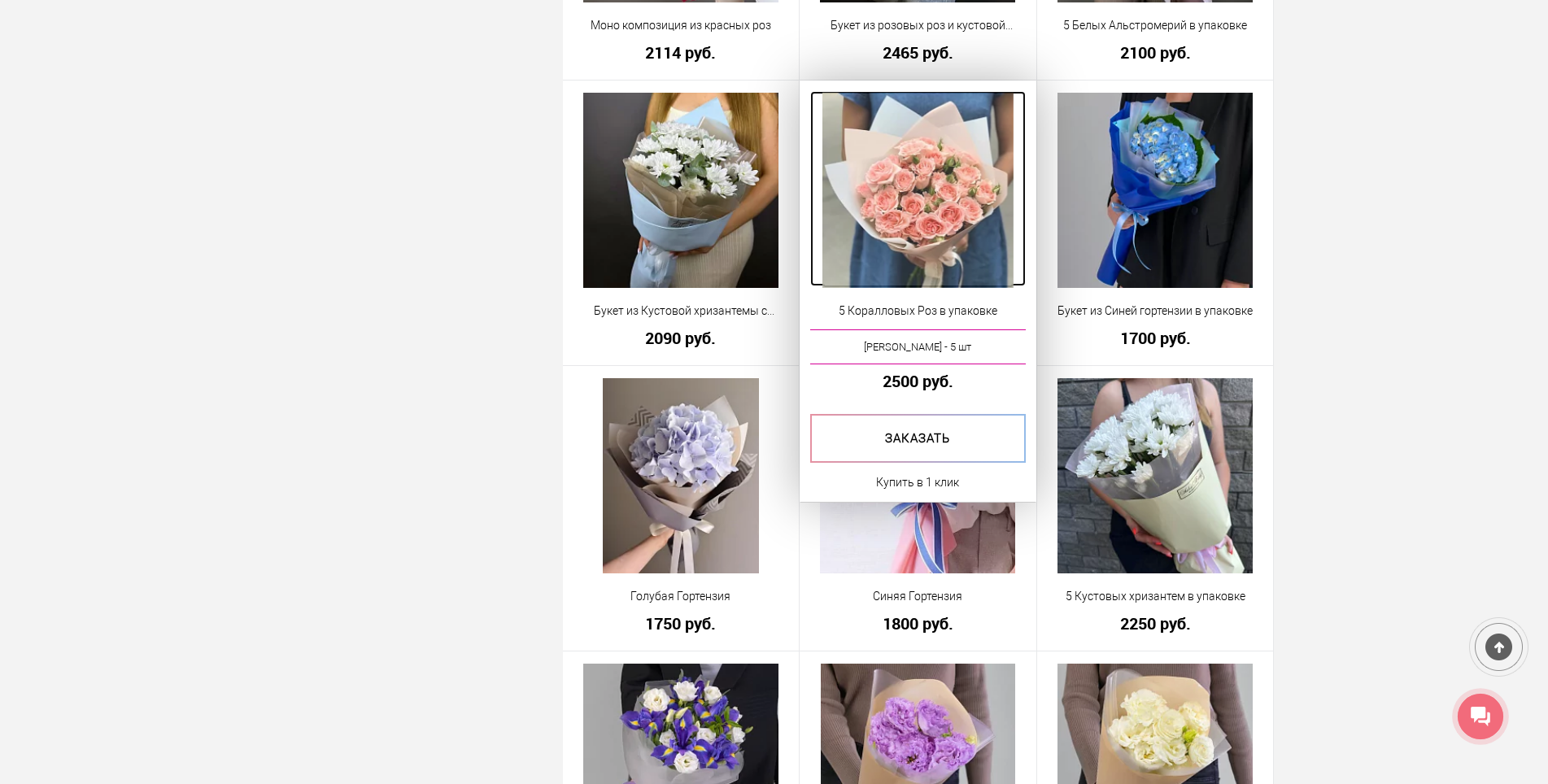
click at [937, 221] on img at bounding box center [918, 190] width 191 height 195
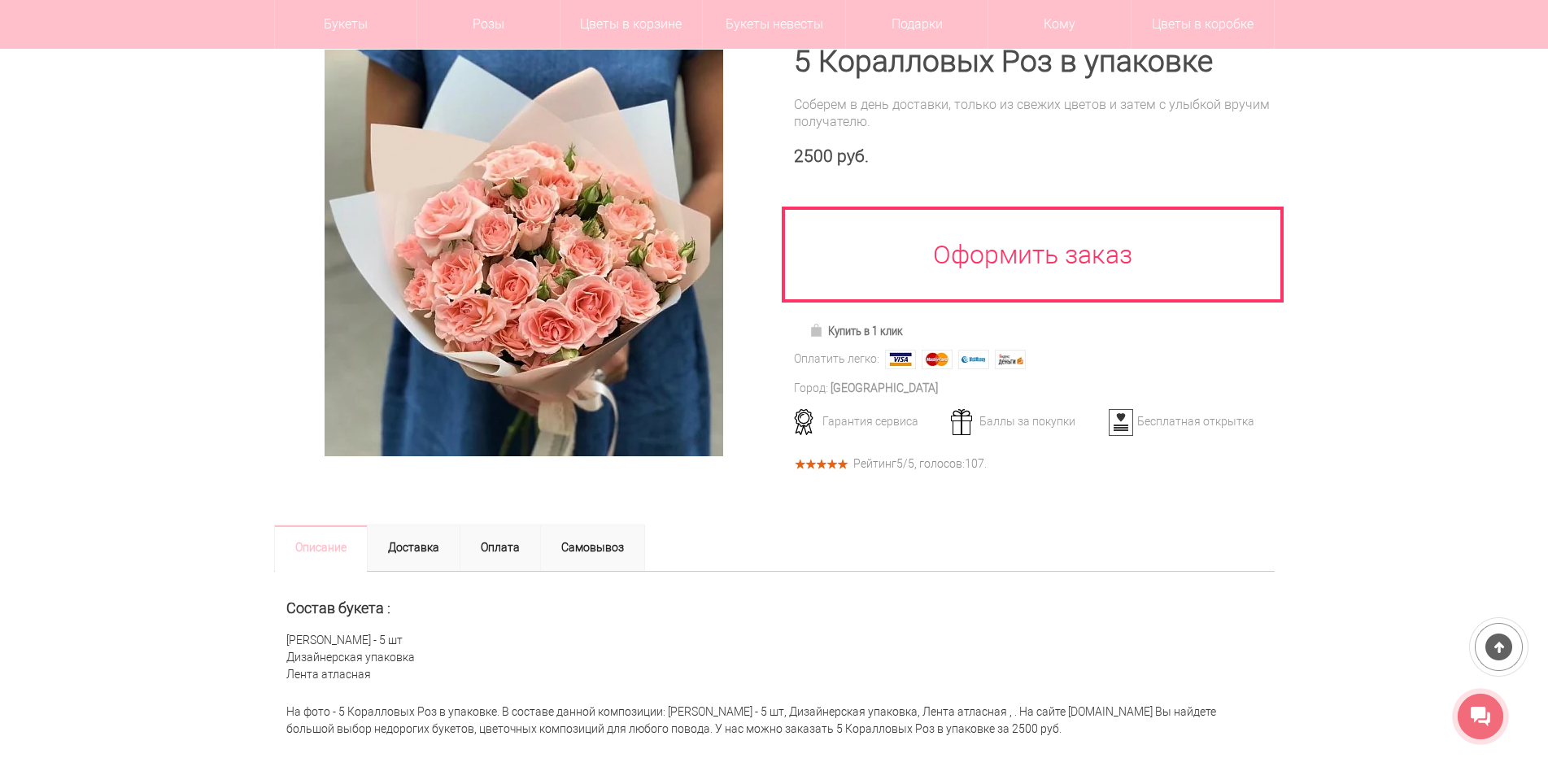
scroll to position [162, 0]
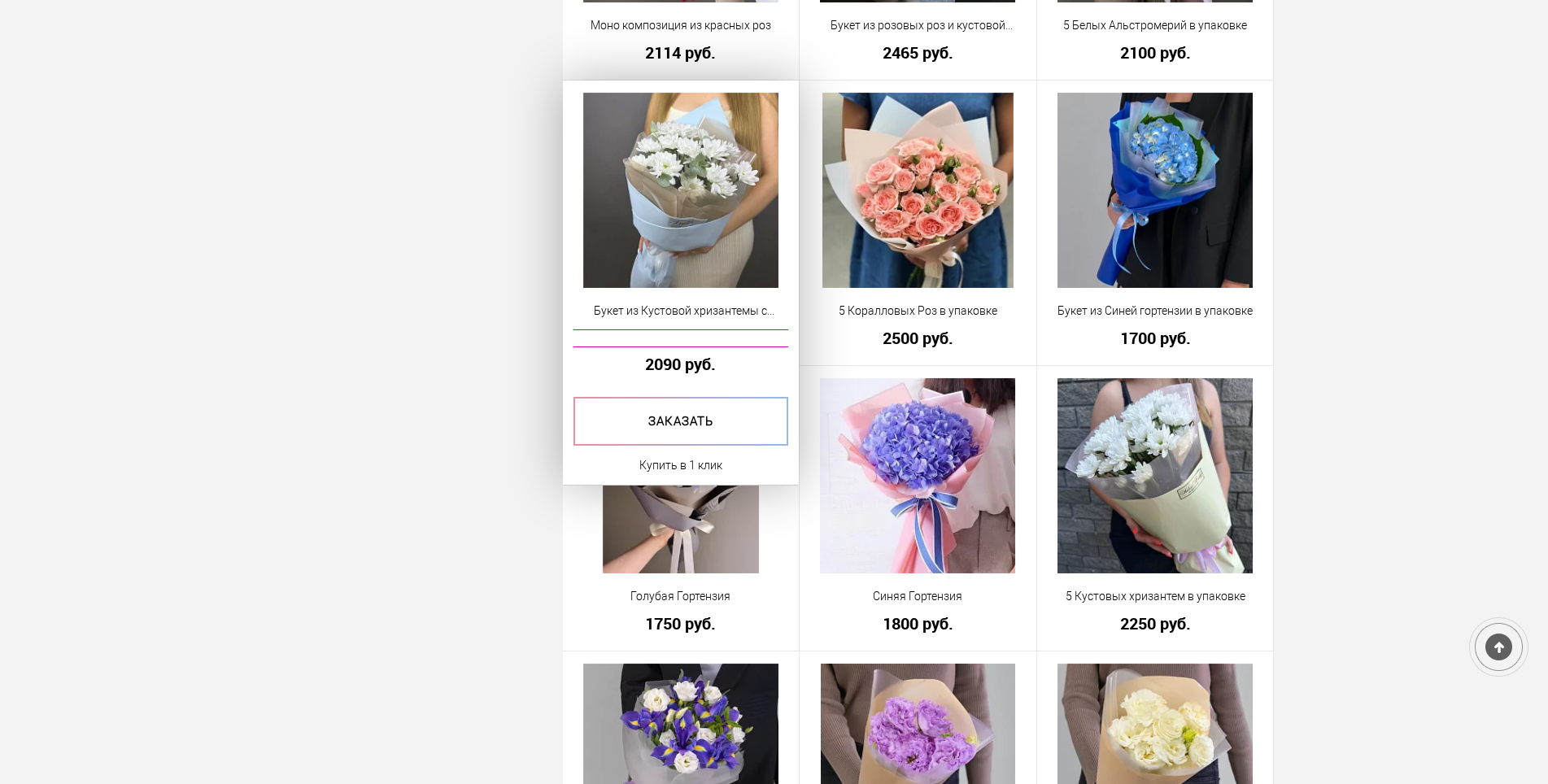
scroll to position [1404, 0]
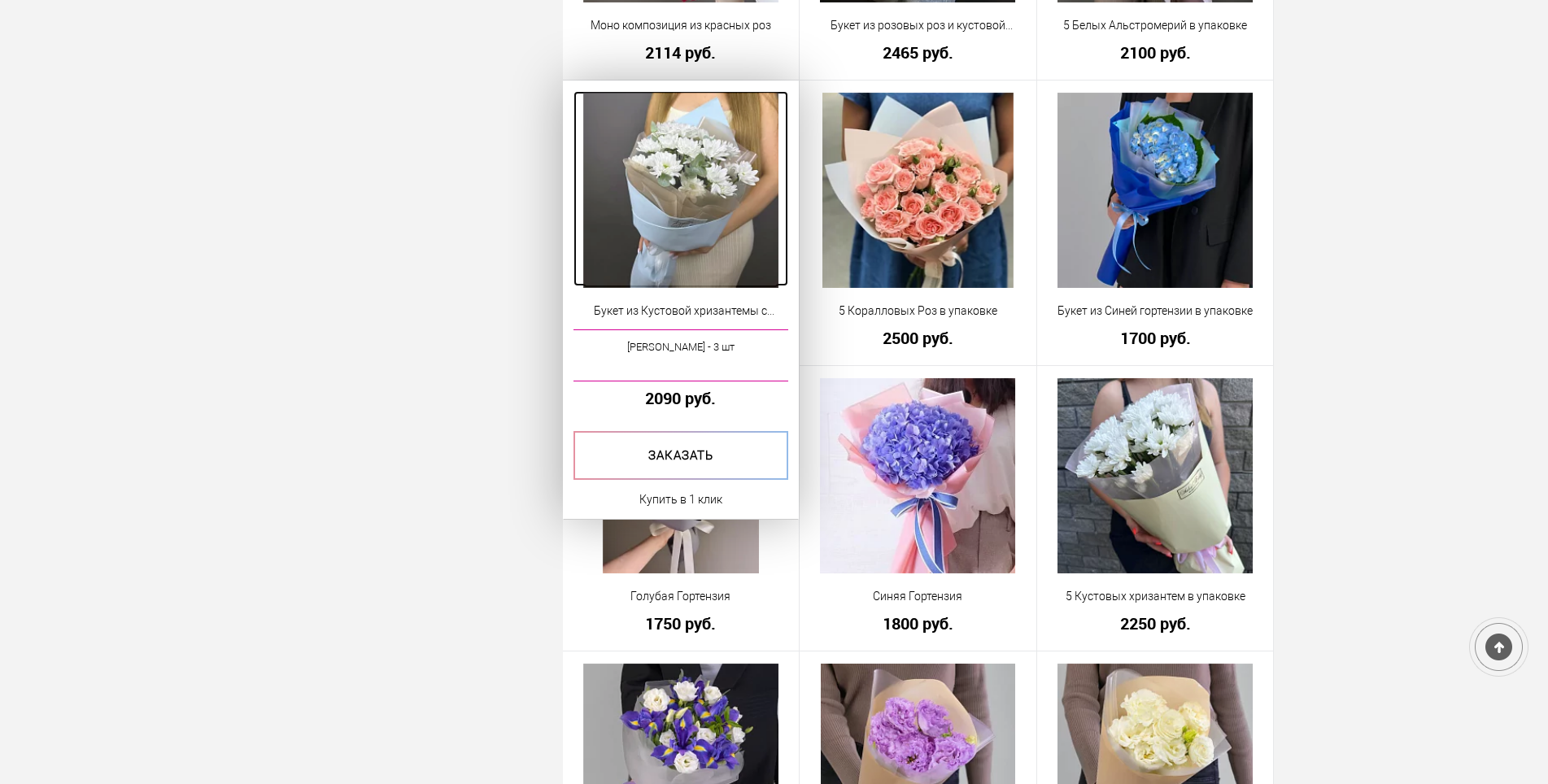
click at [674, 223] on img at bounding box center [680, 190] width 195 height 195
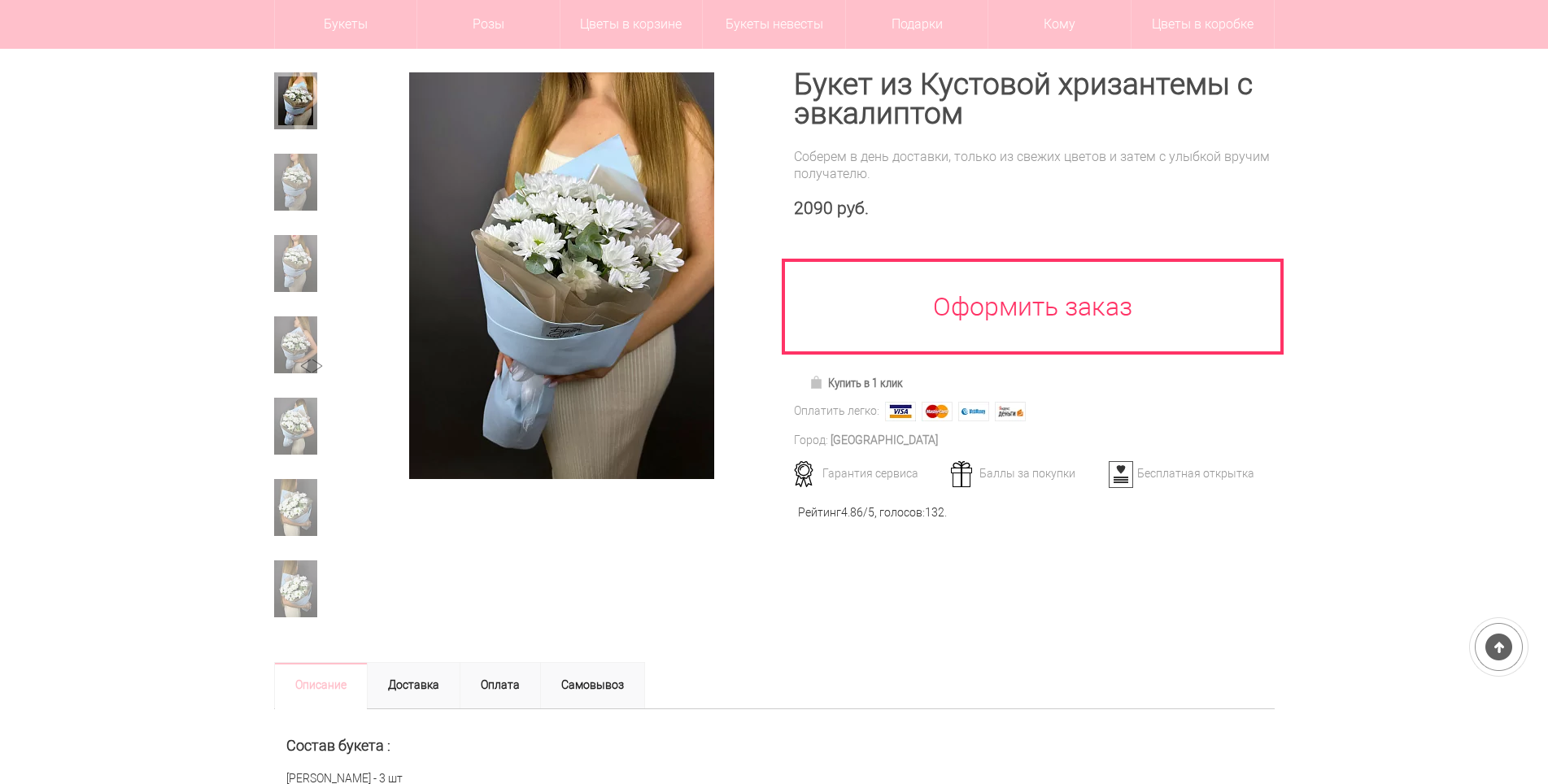
scroll to position [162, 0]
